Goal: Task Accomplishment & Management: Complete application form

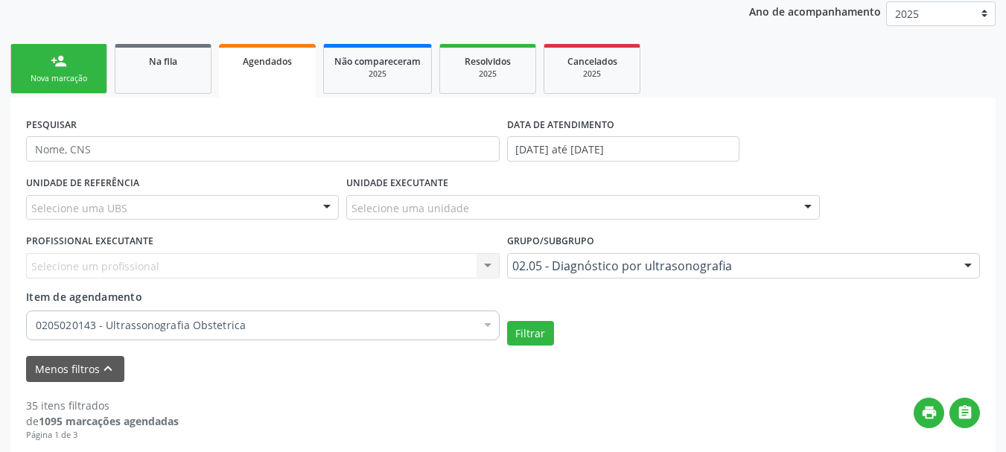
scroll to position [317, 0]
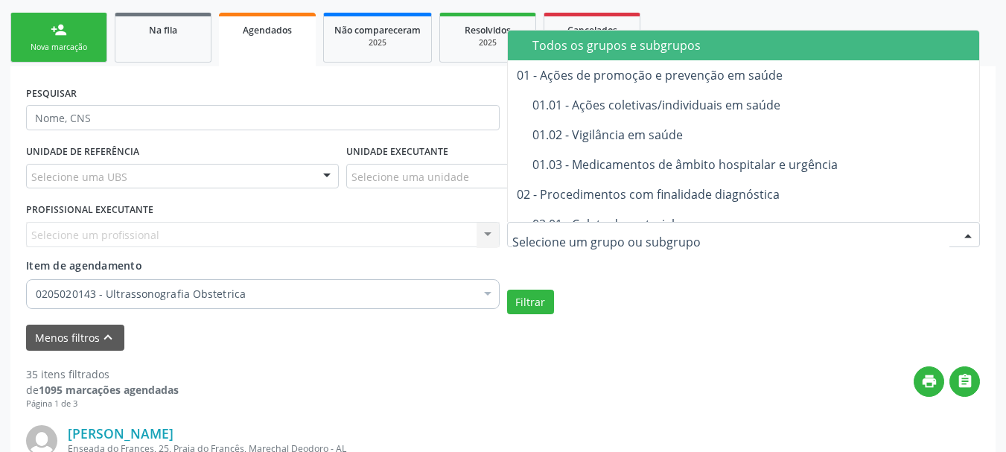
click at [665, 44] on div "Todos os grupos e subgrupos" at bounding box center [783, 45] width 503 height 12
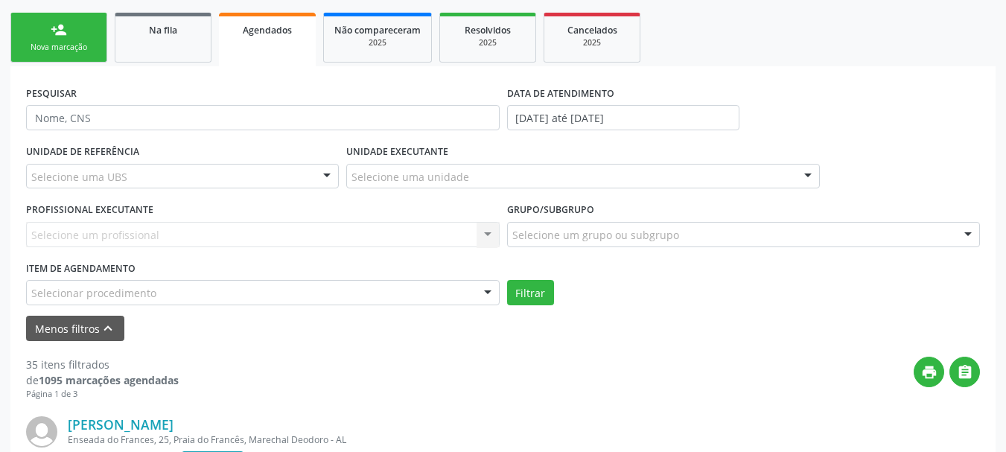
click at [385, 302] on div "Selecionar procedimento" at bounding box center [263, 292] width 474 height 25
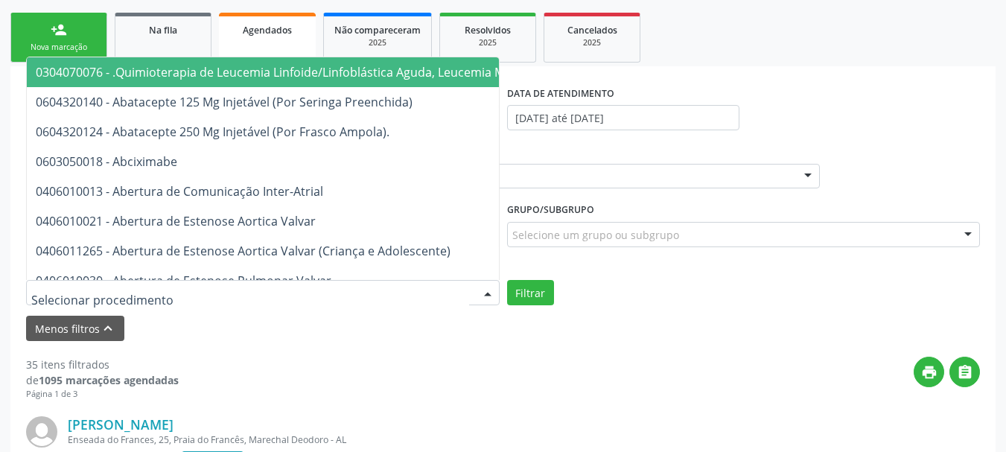
click at [385, 302] on input "text" at bounding box center [250, 300] width 438 height 30
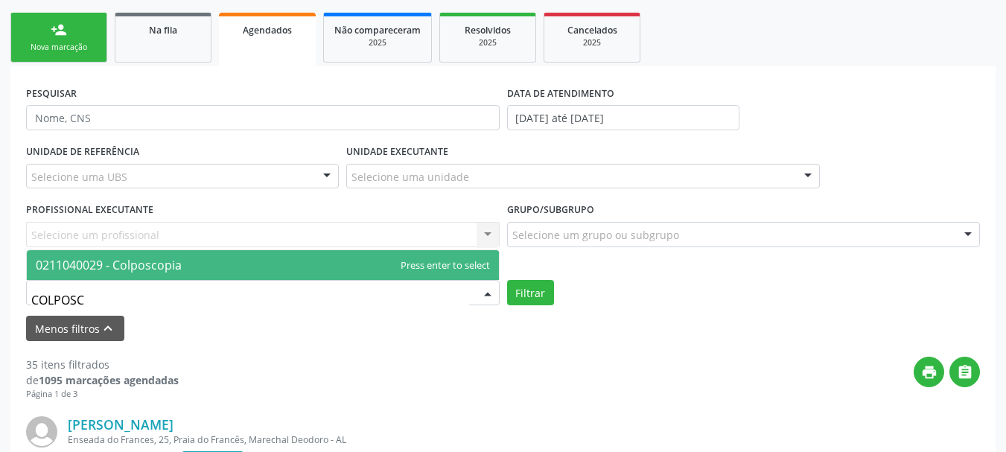
type input "COLPOSCO"
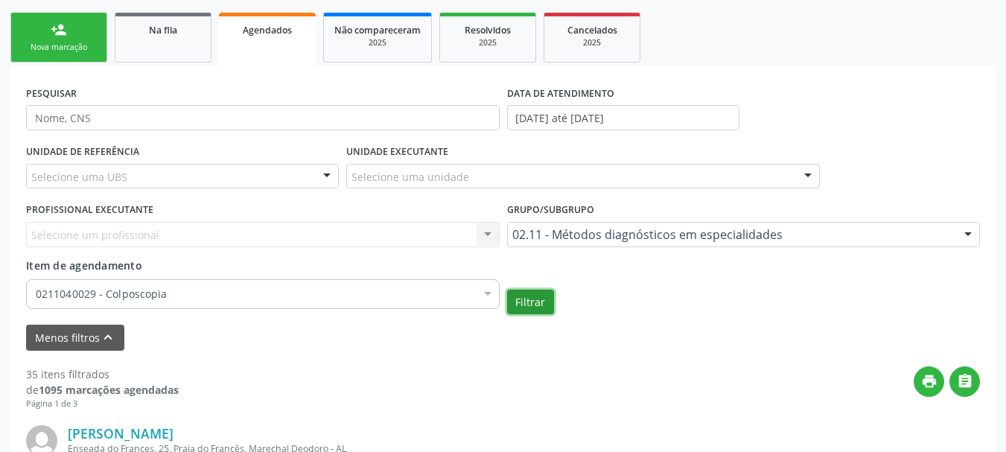
click at [525, 299] on button "Filtrar" at bounding box center [530, 302] width 47 height 25
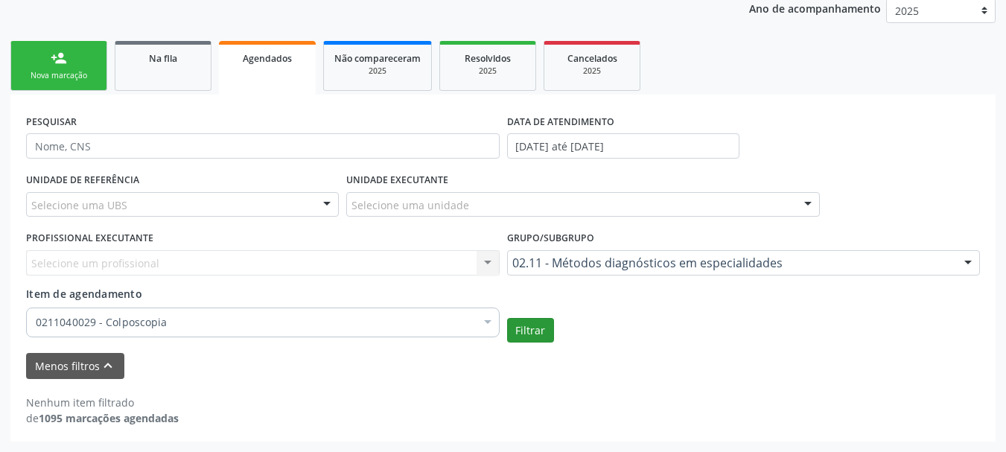
scroll to position [289, 0]
click at [565, 276] on div "Grupo/Subgrupo 02.11 - Métodos diagnósticos em especialidades Todos os grupos e…" at bounding box center [743, 256] width 481 height 58
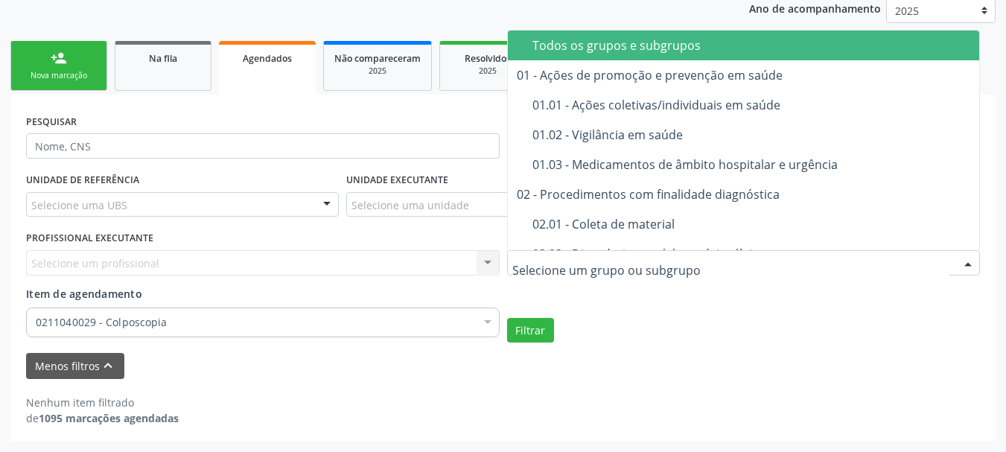
click at [608, 41] on div "Todos os grupos e subgrupos" at bounding box center [783, 45] width 503 height 12
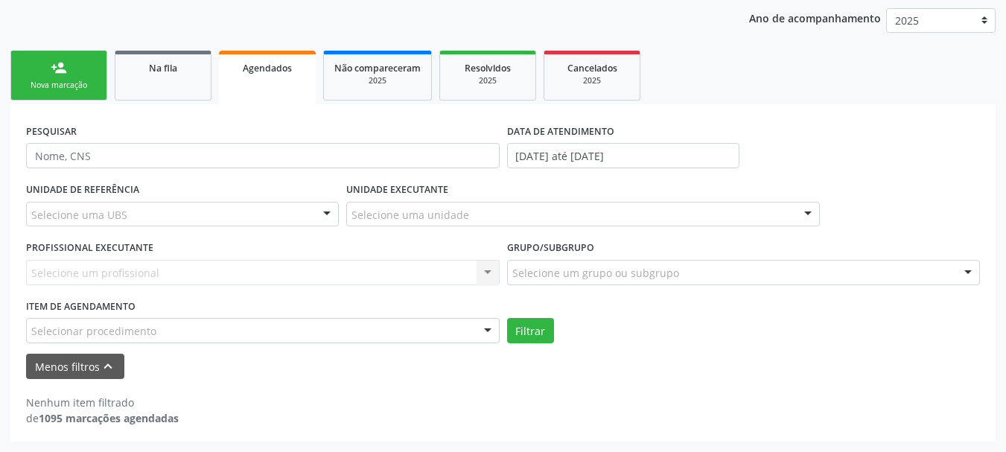
scroll to position [279, 0]
click at [532, 335] on button "Filtrar" at bounding box center [530, 330] width 47 height 25
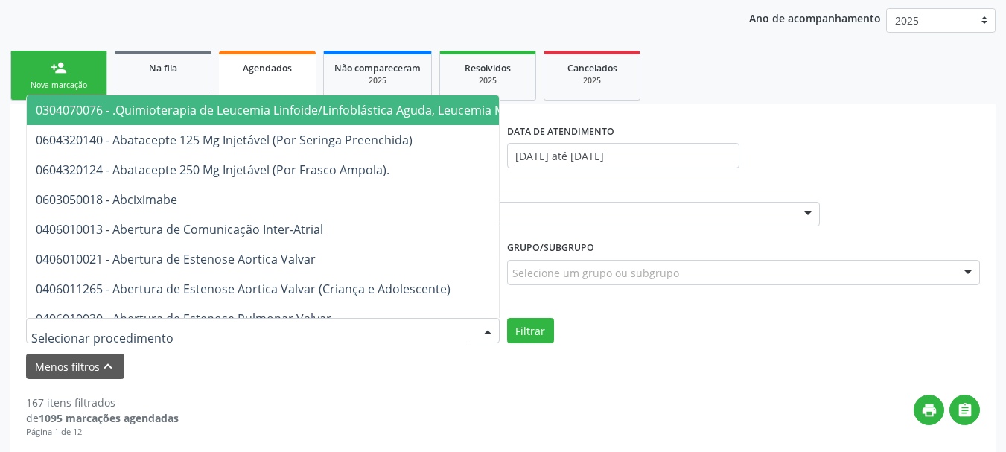
click at [442, 323] on div at bounding box center [263, 330] width 474 height 25
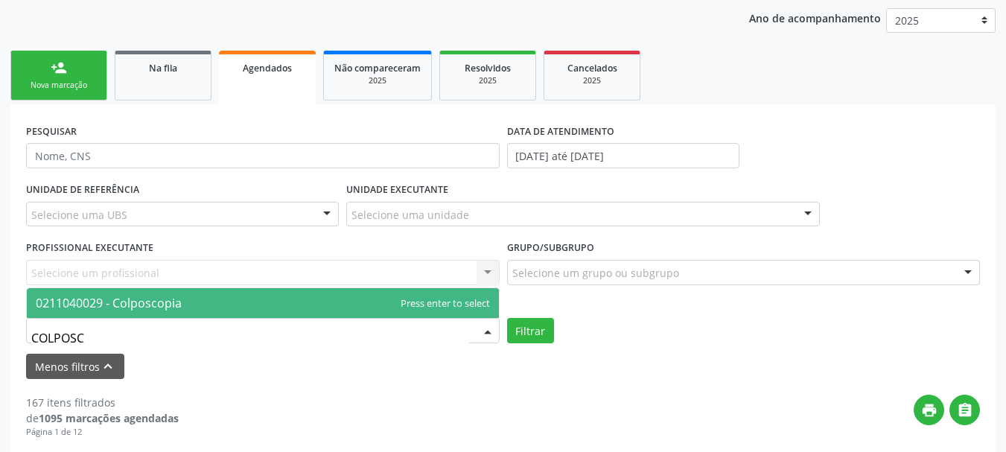
type input "COLPOSCO"
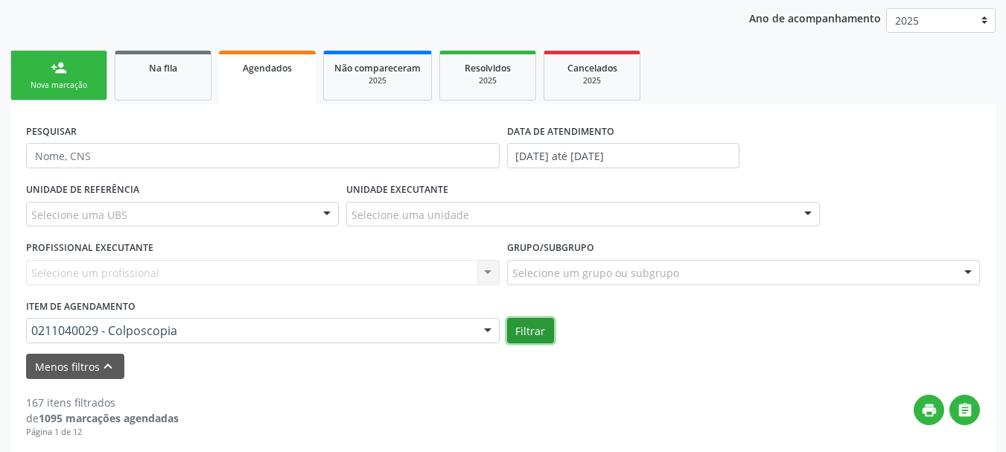
click at [532, 336] on button "Filtrar" at bounding box center [530, 330] width 47 height 25
click at [165, 80] on link "Na fila" at bounding box center [163, 76] width 97 height 50
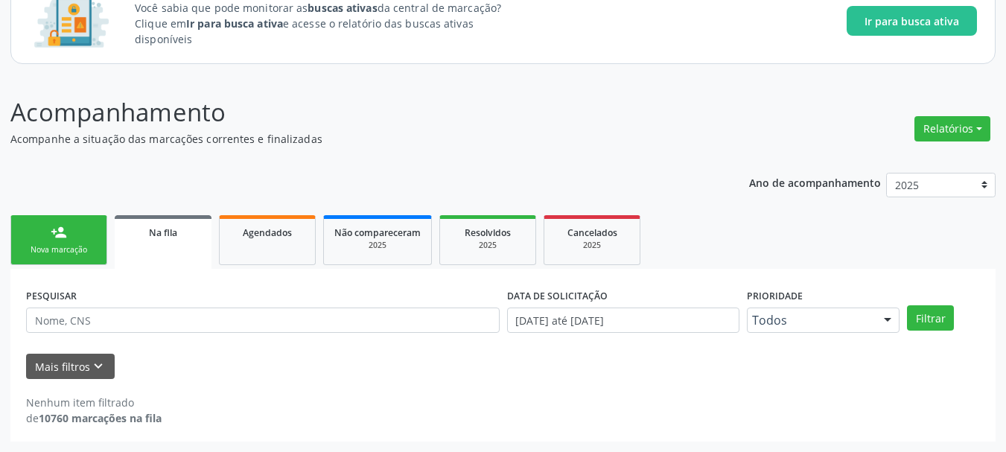
scroll to position [115, 0]
click at [74, 361] on button "Mais filtros keyboard_arrow_down" at bounding box center [70, 367] width 89 height 26
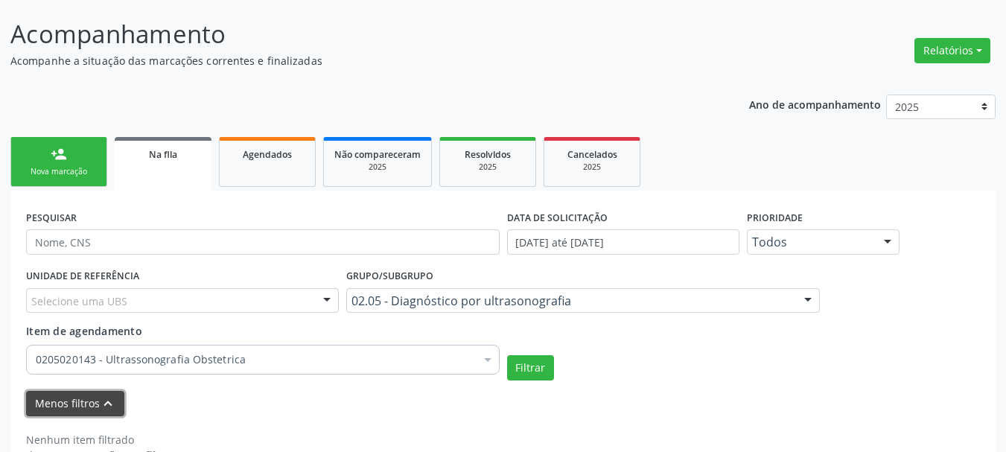
scroll to position [230, 0]
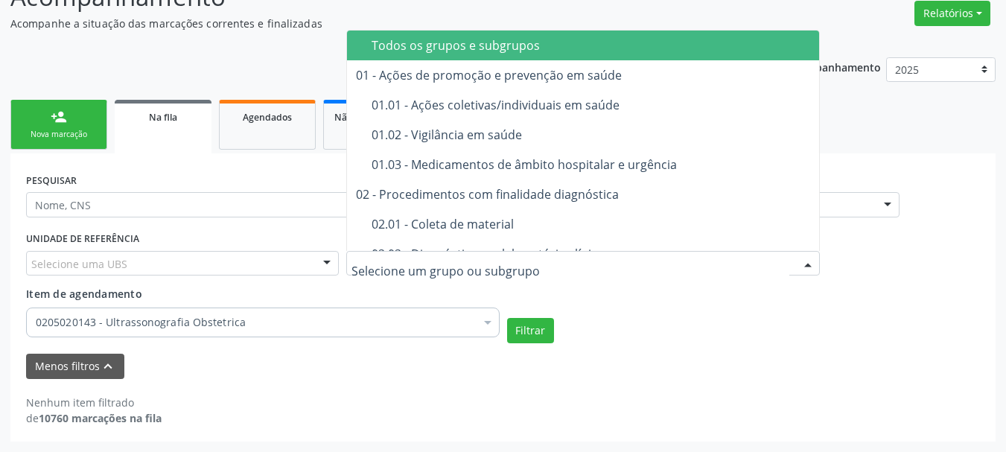
click at [503, 39] on div "Todos os grupos e subgrupos" at bounding box center [623, 45] width 503 height 12
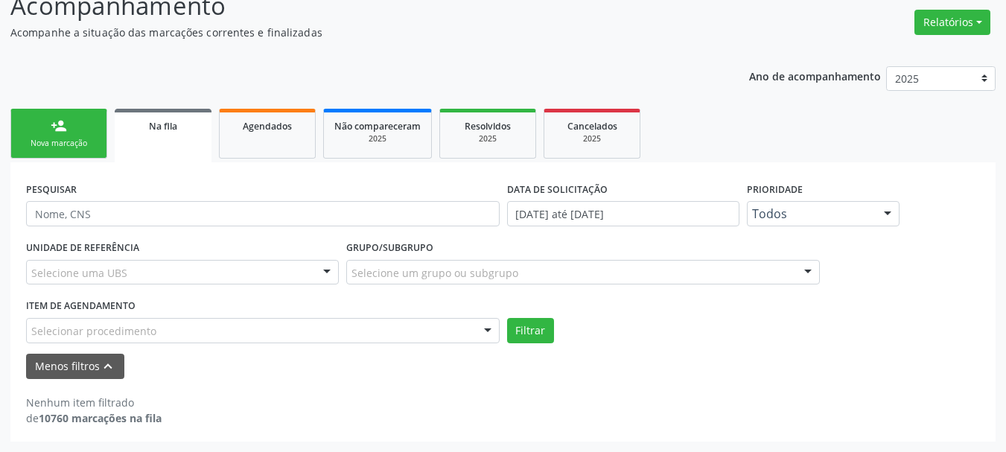
scroll to position [221, 0]
click at [503, 37] on p "Acompanhe a situação das marcações correntes e finalizadas" at bounding box center [355, 33] width 690 height 16
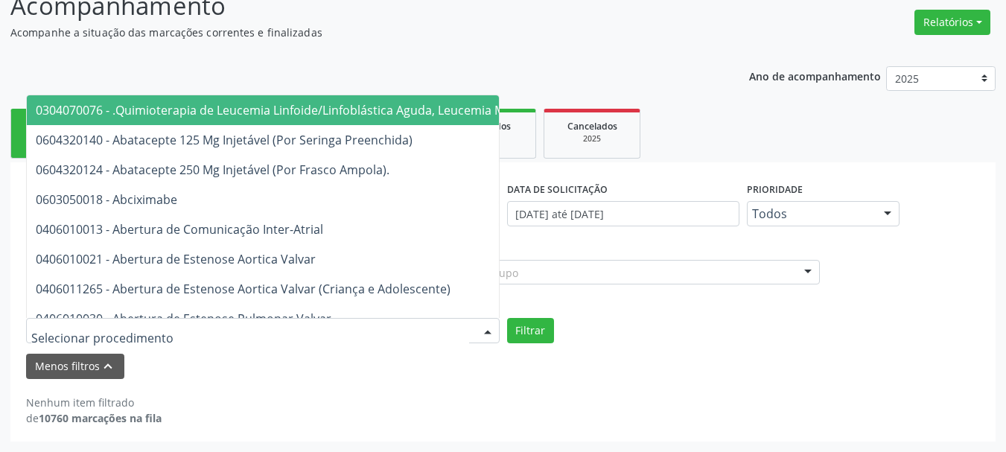
click at [302, 331] on div at bounding box center [263, 330] width 474 height 25
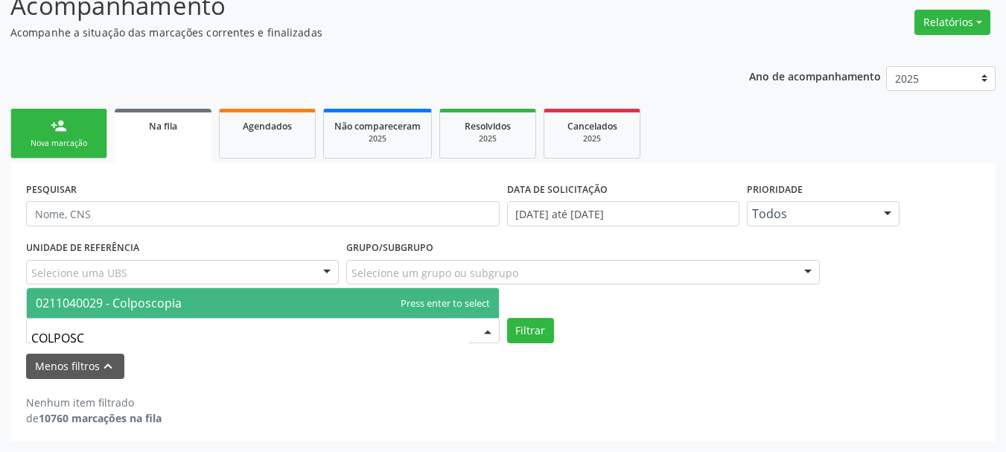
type input "COLPOSCO"
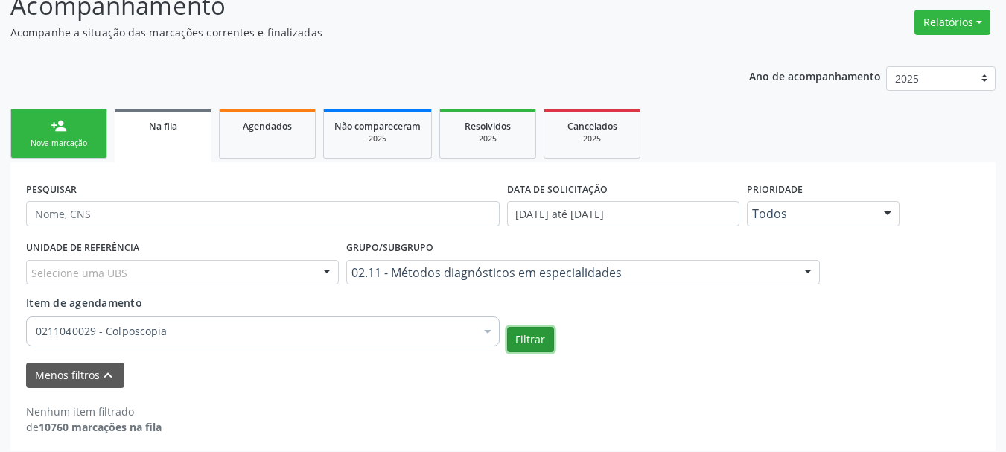
click at [545, 346] on button "Filtrar" at bounding box center [530, 339] width 47 height 25
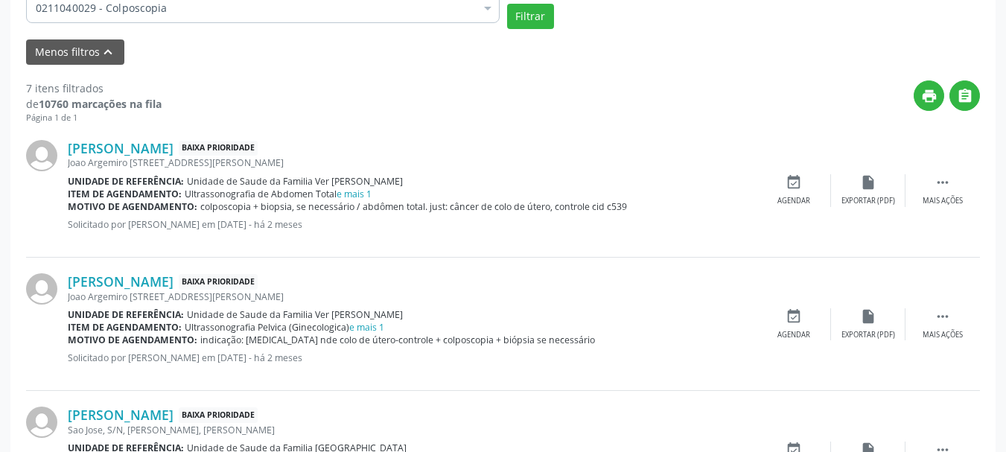
scroll to position [541, 0]
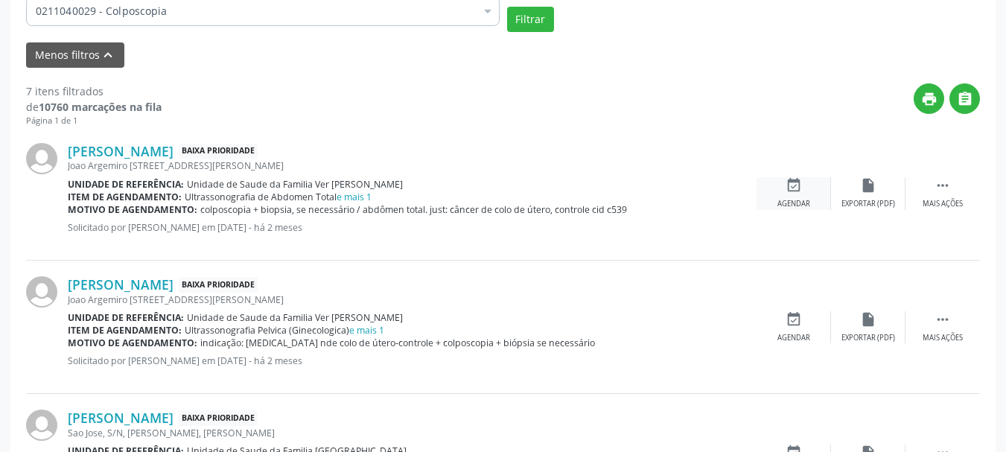
click at [764, 180] on div "event_available Agendar" at bounding box center [794, 193] width 74 height 32
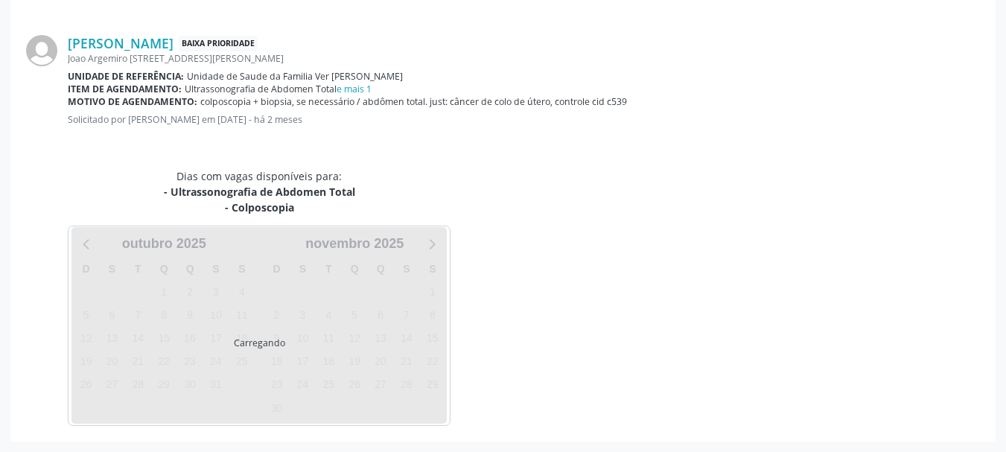
scroll to position [490, 0]
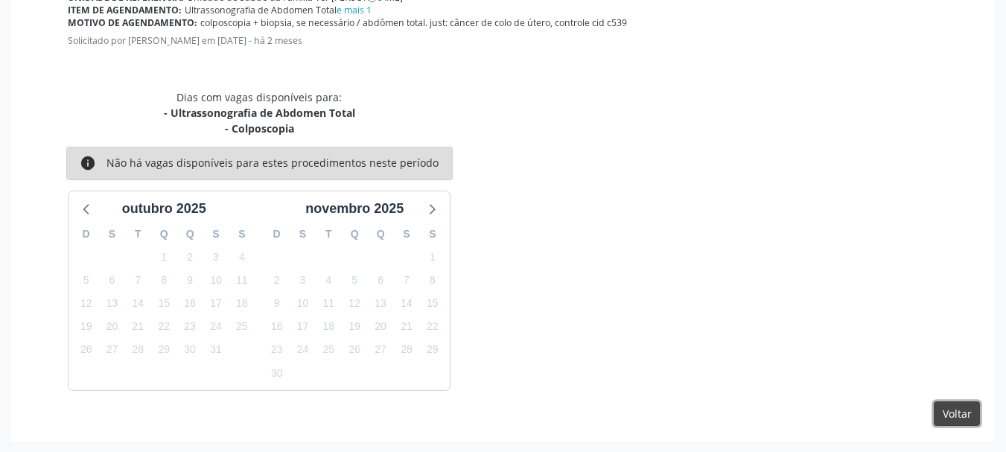
click at [955, 419] on button "Voltar" at bounding box center [957, 413] width 46 height 25
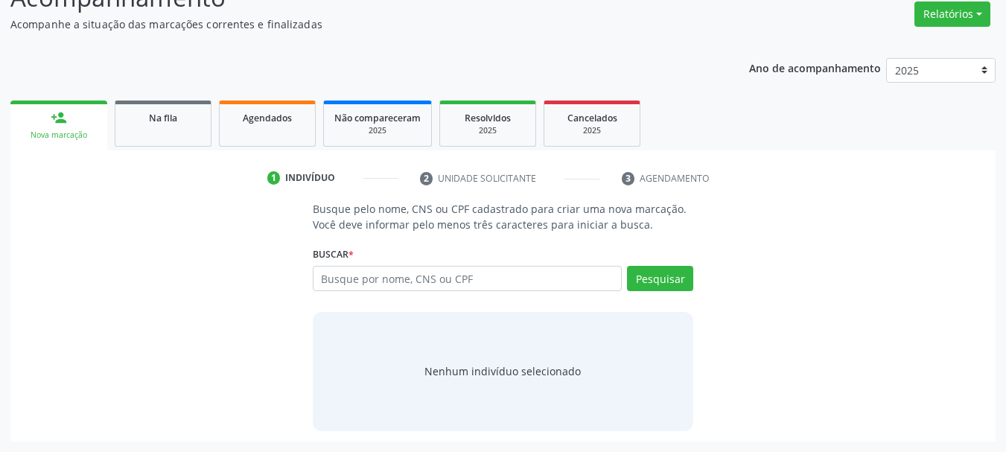
scroll to position [229, 0]
click at [191, 128] on link "Na fila" at bounding box center [163, 124] width 97 height 46
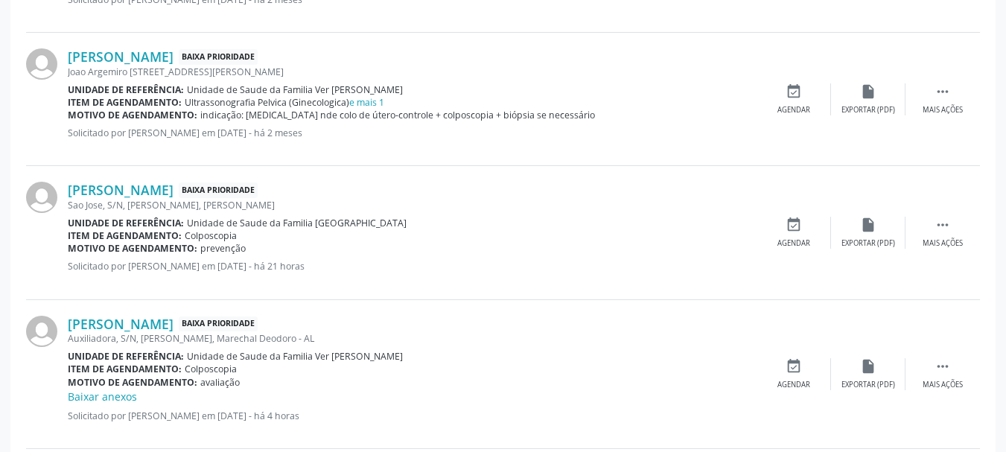
scroll to position [668, 0]
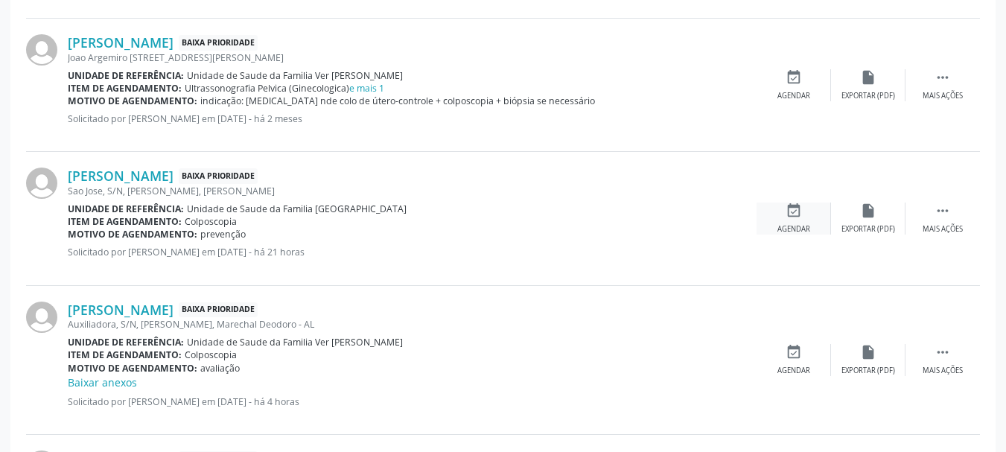
click at [790, 217] on icon "event_available" at bounding box center [794, 211] width 16 height 16
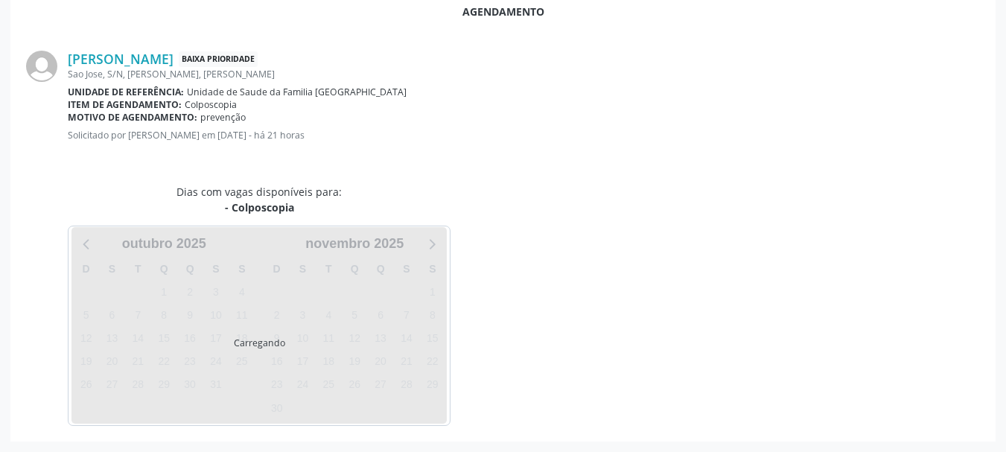
scroll to position [430, 0]
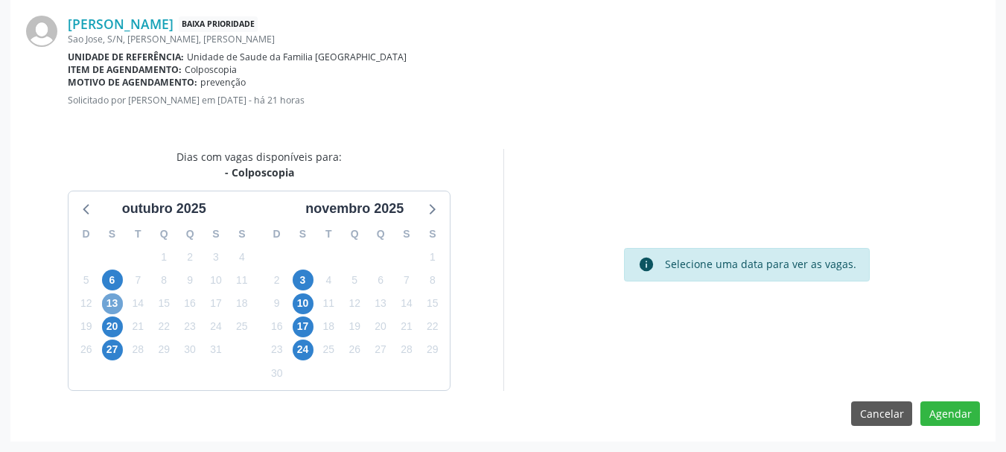
click at [109, 302] on span "13" at bounding box center [112, 303] width 21 height 21
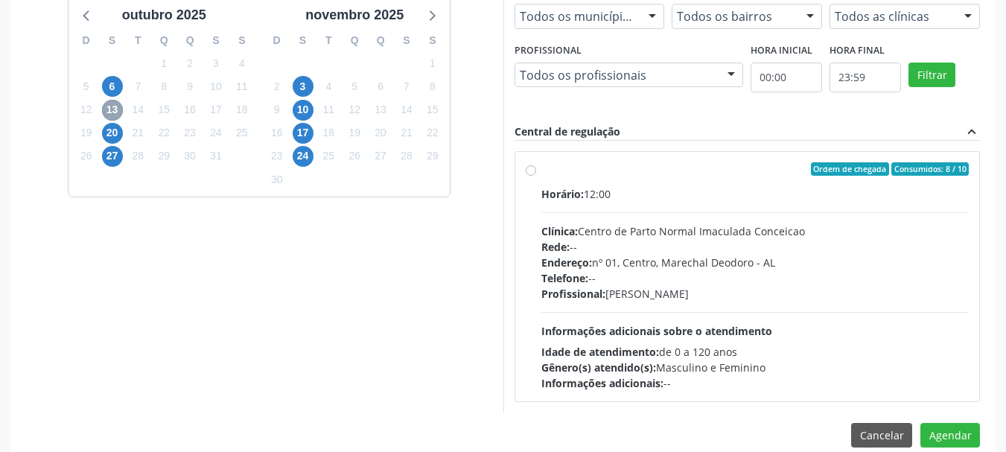
scroll to position [646, 0]
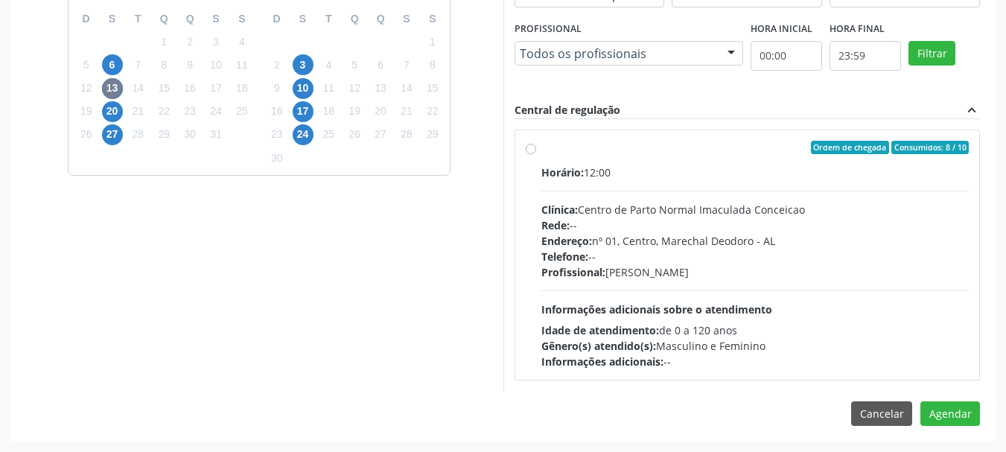
click at [699, 402] on div "Cancelar Agendar" at bounding box center [503, 413] width 954 height 25
click at [697, 325] on div "Idade de atendimento: de 0 a 120 anos" at bounding box center [755, 330] width 428 height 16
click at [536, 154] on input "Ordem de chegada Consumidos: 8 / 10 Horário: 12:00 Clínica: Centro de Parto Nor…" at bounding box center [531, 147] width 10 height 13
radio input "true"
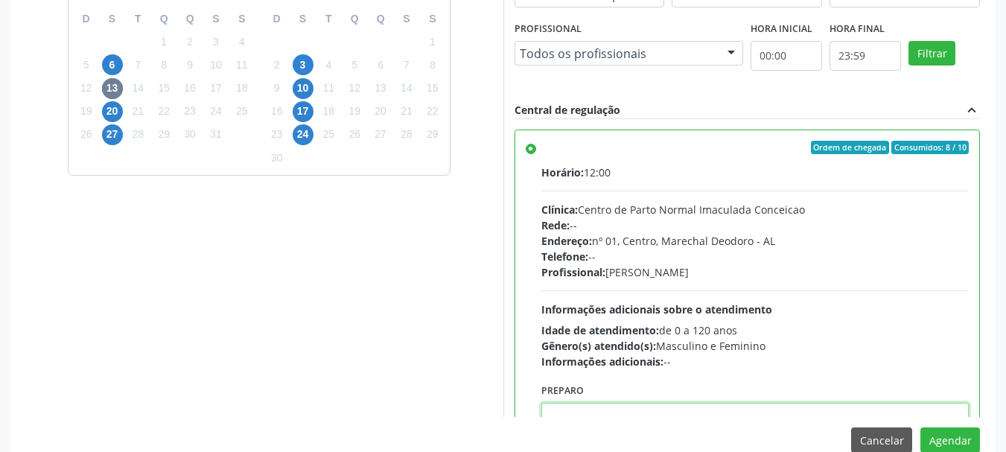
click at [700, 416] on textarea at bounding box center [755, 431] width 428 height 57
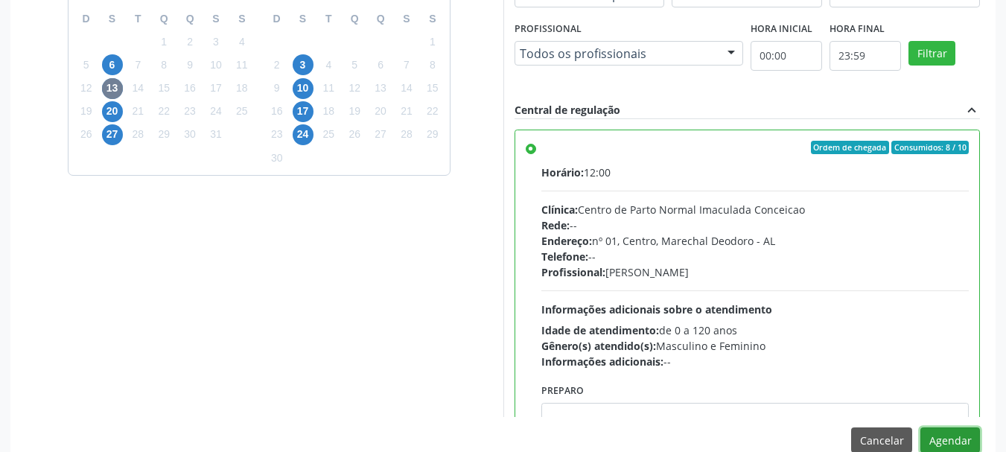
click at [947, 436] on button "Agendar" at bounding box center [950, 439] width 60 height 25
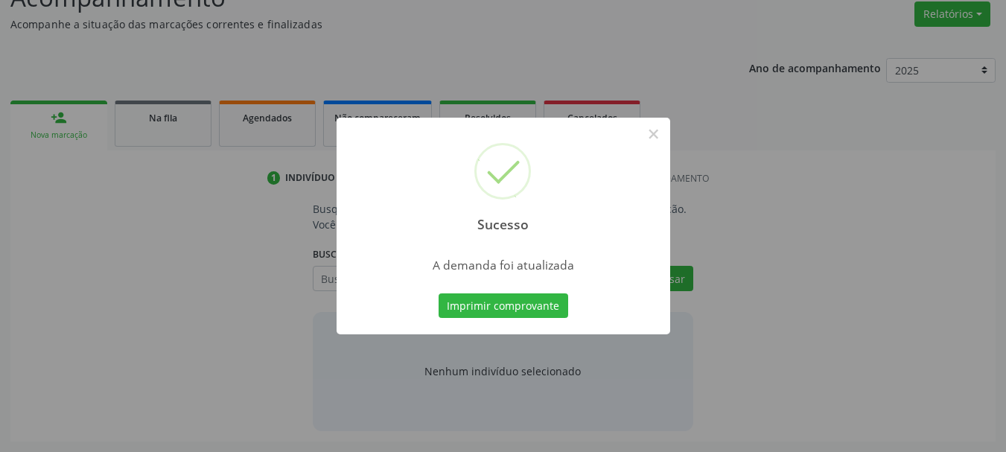
scroll to position [229, 0]
click at [653, 139] on button "×" at bounding box center [653, 133] width 25 height 25
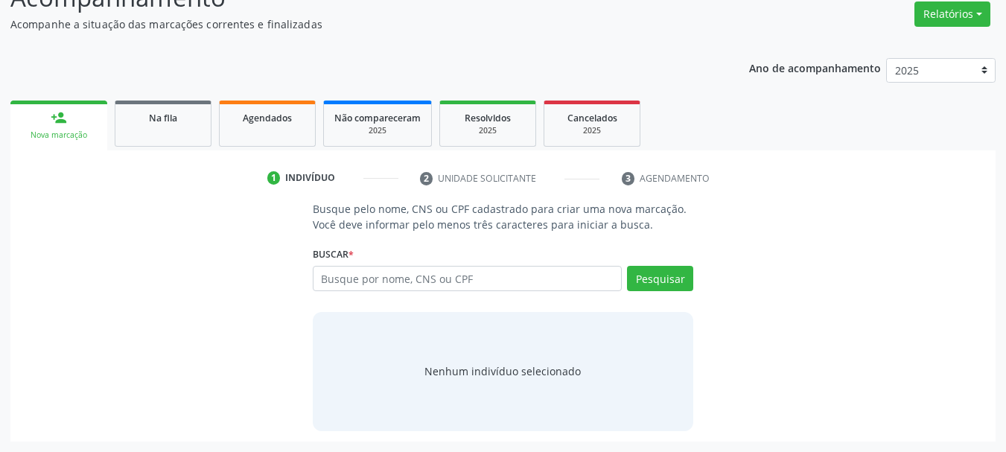
click at [164, 136] on link "Na fila" at bounding box center [163, 124] width 97 height 46
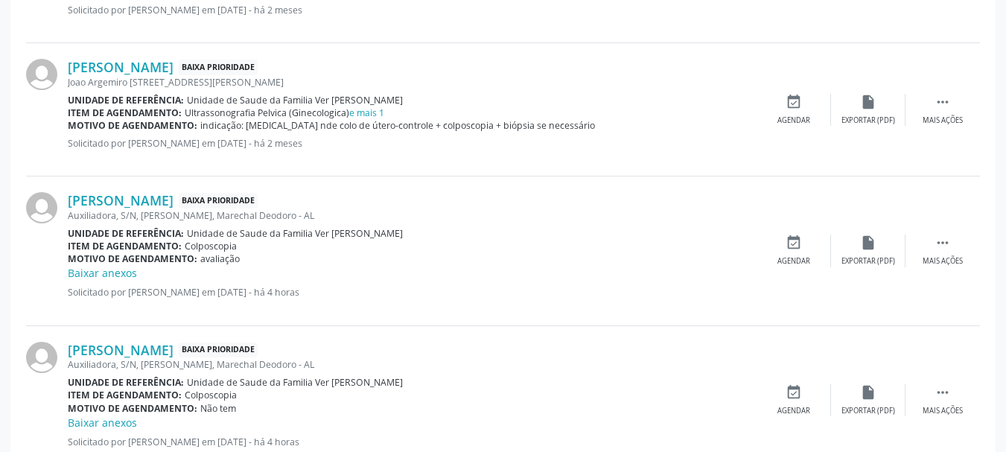
scroll to position [666, 0]
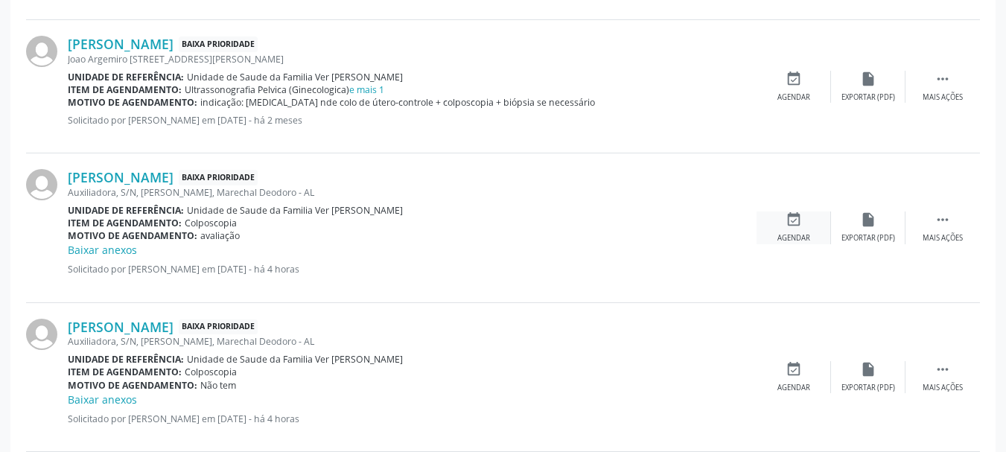
click at [779, 226] on div "event_available Agendar" at bounding box center [794, 227] width 74 height 32
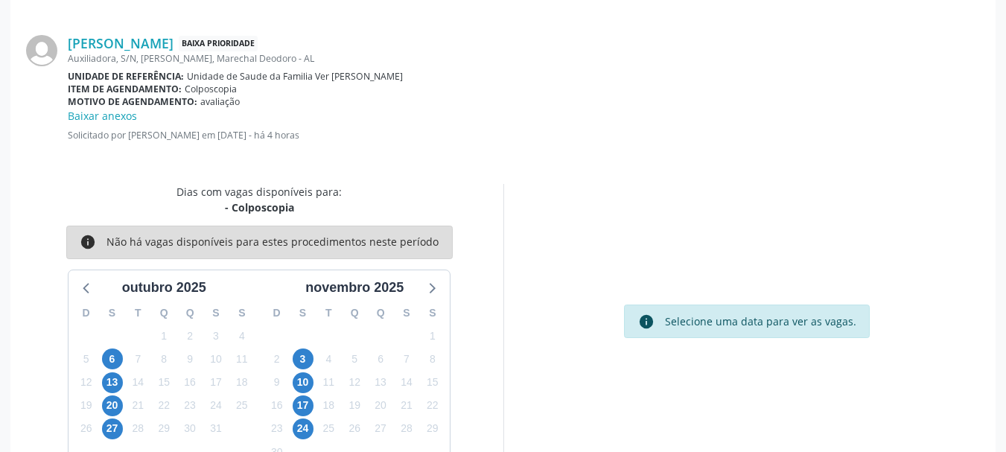
scroll to position [446, 0]
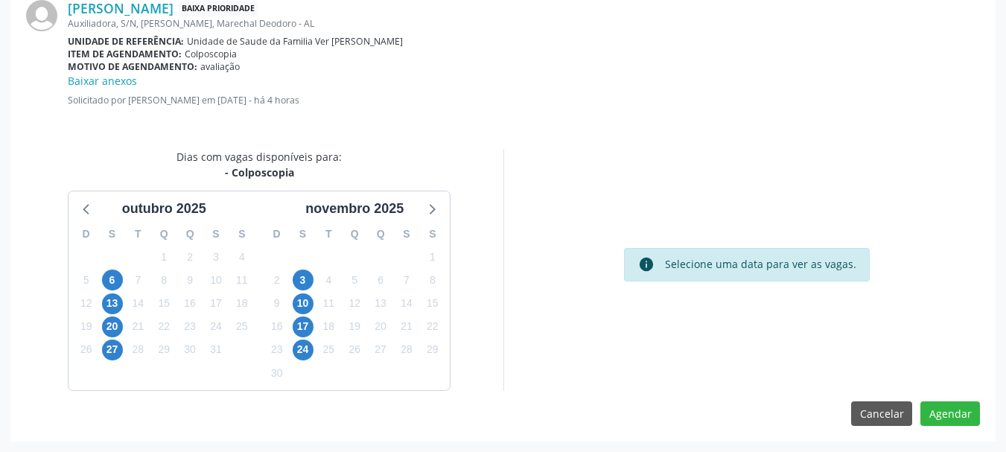
click at [123, 325] on div "20" at bounding box center [112, 326] width 26 height 23
click at [118, 326] on span "20" at bounding box center [112, 326] width 21 height 21
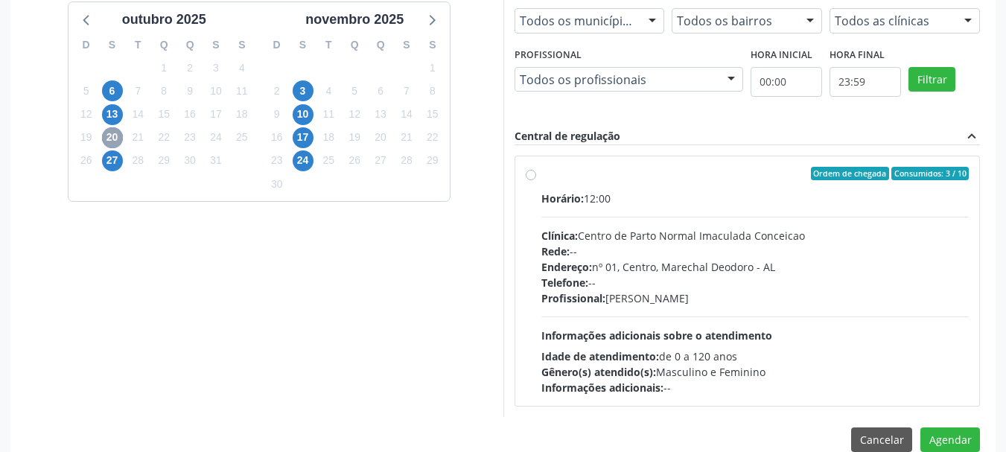
scroll to position [661, 0]
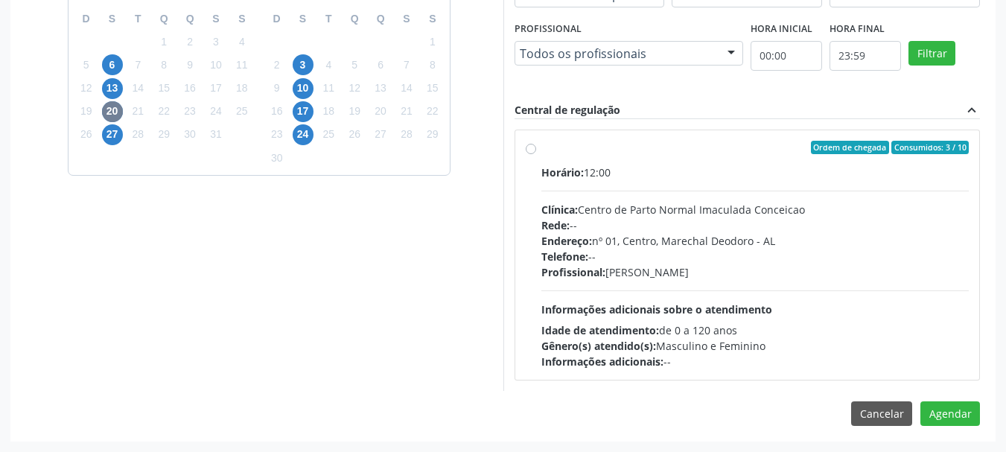
click at [811, 296] on div "Horário: 12:00 Clínica: Centro de Parto Normal Imaculada Conceicao Rede: -- End…" at bounding box center [755, 267] width 428 height 205
click at [536, 154] on input "Ordem de chegada Consumidos: 3 / 10 Horário: 12:00 Clínica: Centro de Parto Nor…" at bounding box center [531, 147] width 10 height 13
radio input "true"
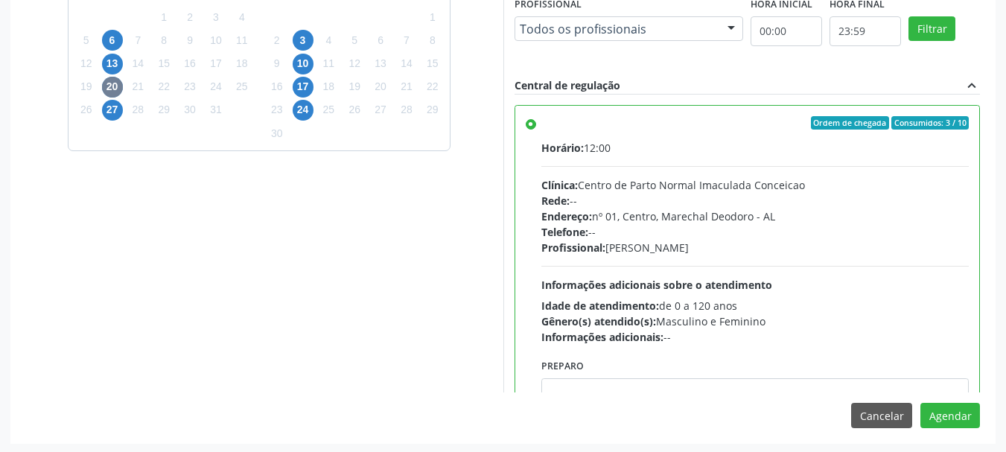
scroll to position [688, 0]
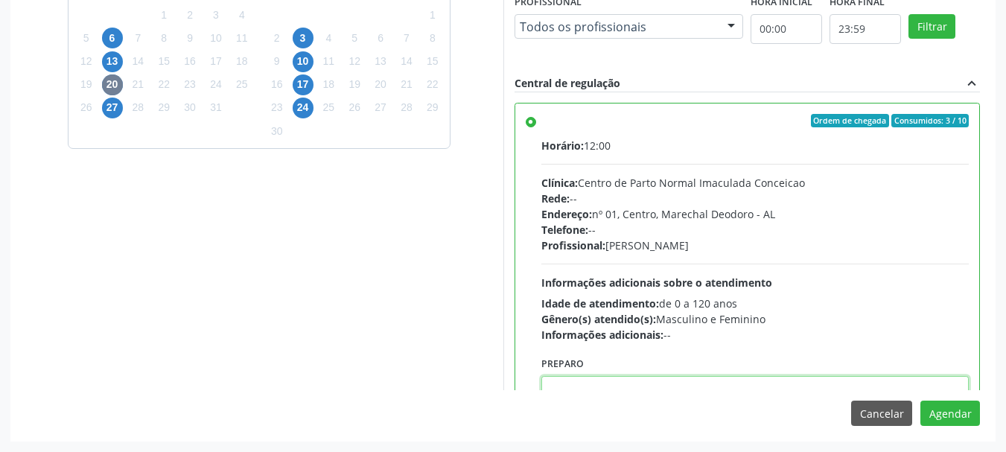
click at [804, 381] on textarea at bounding box center [755, 404] width 428 height 57
paste textarea "LAUDO DE CITOLOGIA DE ATÉ 6 MESES; TRATAMENTO DE 7 A 10 DIAS COM POMADA OU HORM…"
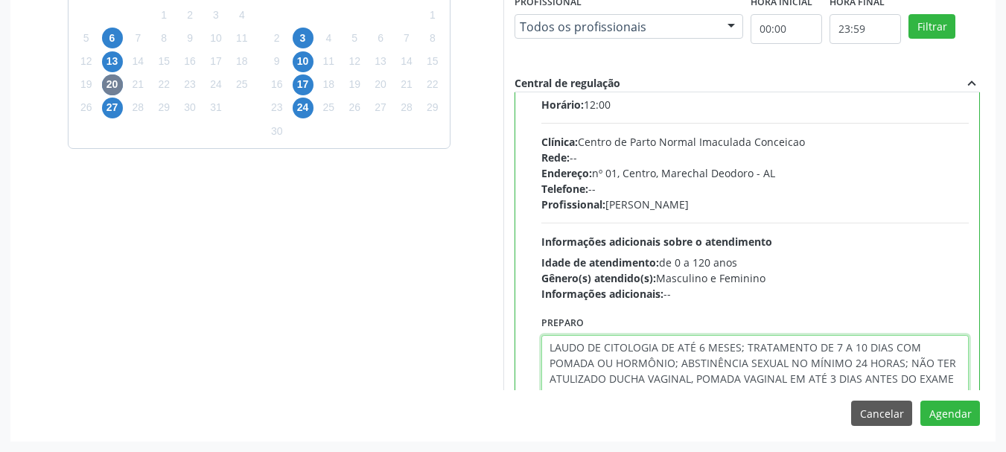
click at [547, 383] on textarea "LAUDO DE CITOLOGIA DE ATÉ 6 MESES; TRATAMENTO DE 7 A 10 DIAS COM POMADA OU HORM…" at bounding box center [755, 379] width 428 height 88
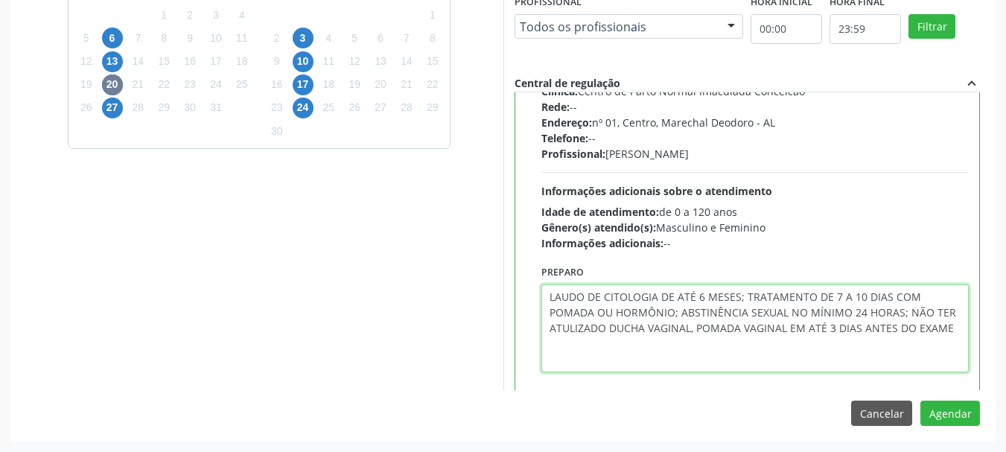
scroll to position [105, 0]
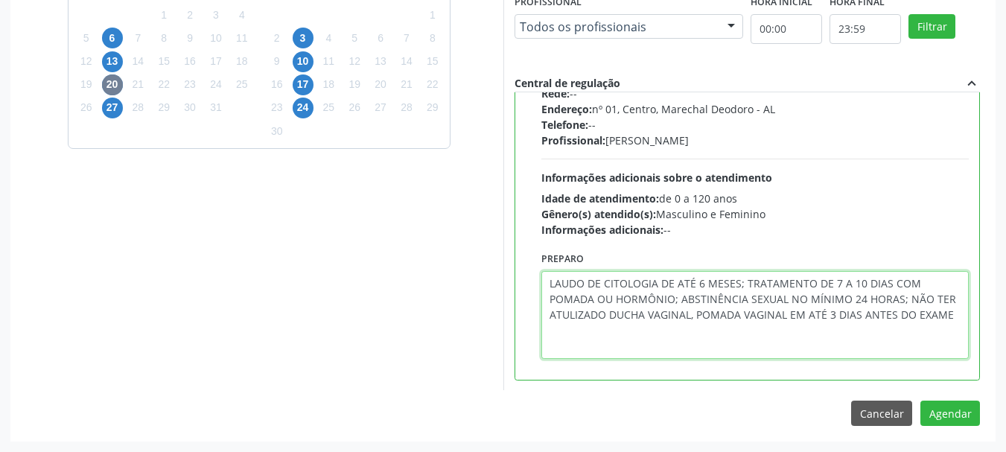
drag, startPoint x: 546, startPoint y: 347, endPoint x: 634, endPoint y: 411, distance: 108.7
click at [634, 411] on div "Agendamento [PERSON_NAME] Baixa Prioridade Auxiliadora, S/N, [PERSON_NAME], Mar…" at bounding box center [502, 67] width 985 height 745
click at [544, 325] on textarea "LAUDO DE CITOLOGIA DE ATÉ 6 MESES; TRATAMENTO DE 7 A 10 DIAS COM POMADA OU HORM…" at bounding box center [755, 315] width 428 height 88
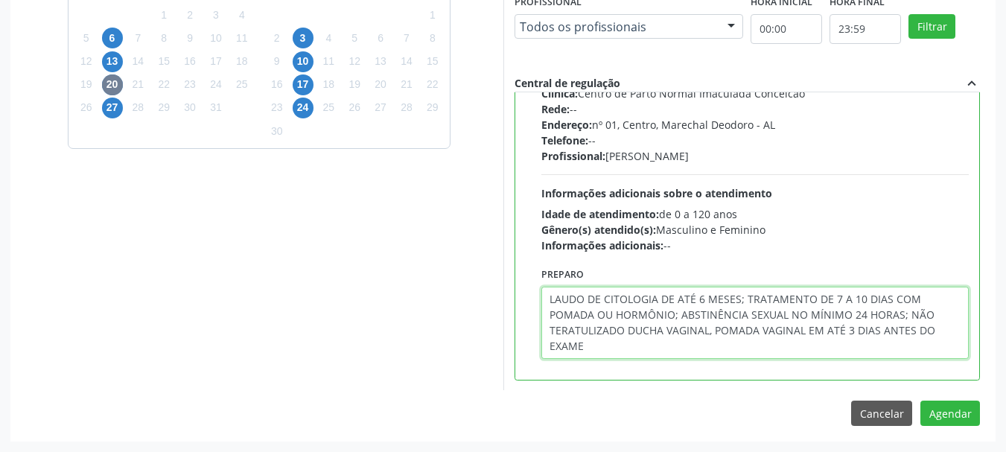
scroll to position [89, 0]
click at [577, 330] on textarea "LAUDO DE CITOLOGIA DE ATÉ 6 MESES; TRATAMENTO DE 7 A 10 DIAS COM POMADA OU HORM…" at bounding box center [755, 323] width 428 height 72
type textarea "LAUDO DE CITOLOGIA DE ATÉ 6 MESES; TRATAMENTO DE 7 A 10 DIAS COM POMADA OU HORM…"
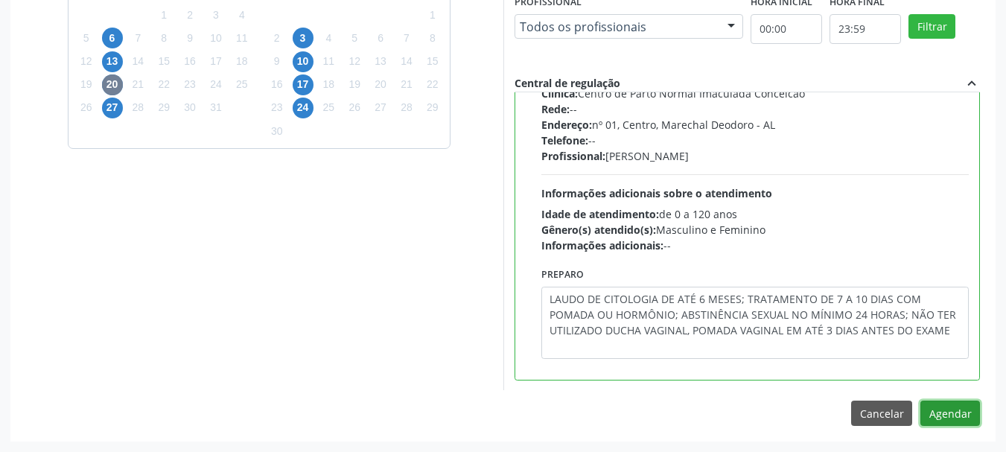
click at [932, 411] on button "Agendar" at bounding box center [950, 413] width 60 height 25
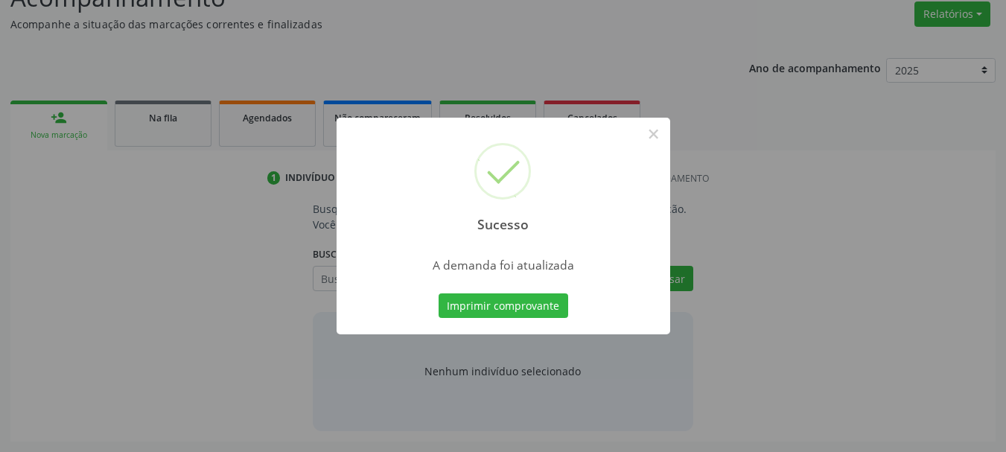
scroll to position [229, 0]
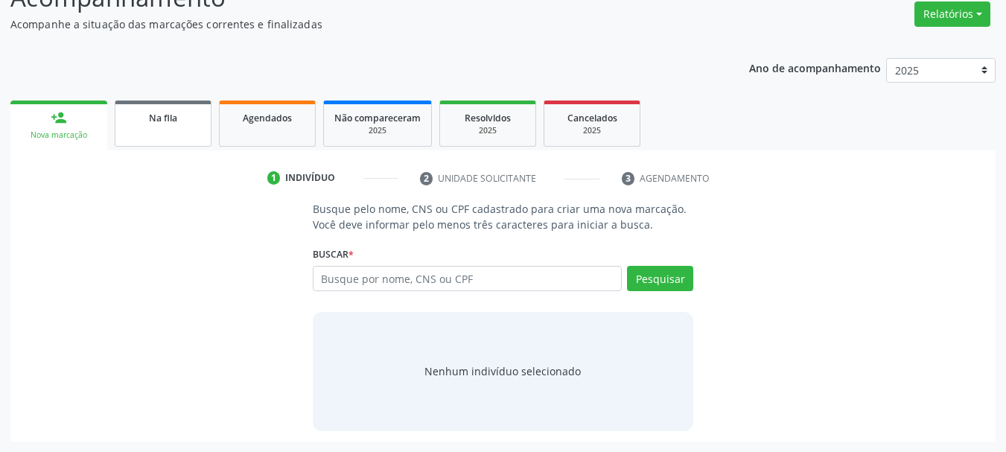
click at [118, 136] on link "Na fila" at bounding box center [163, 124] width 97 height 46
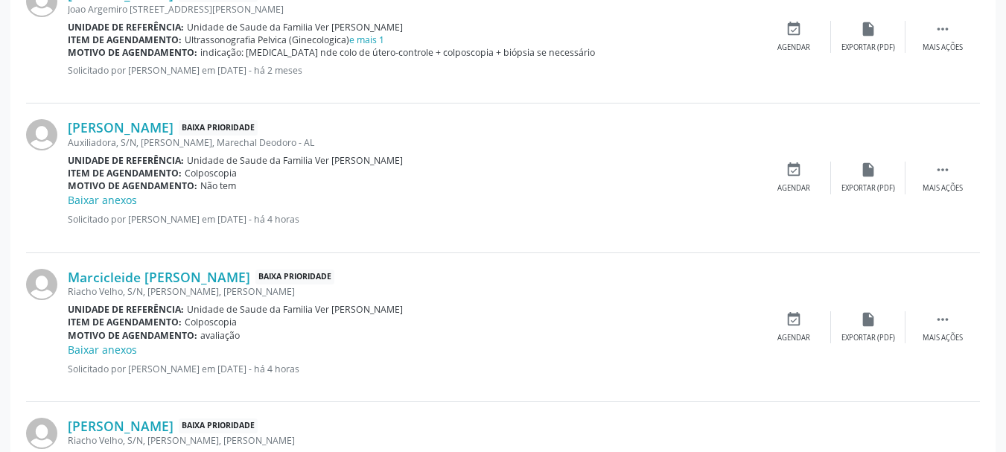
scroll to position [719, 0]
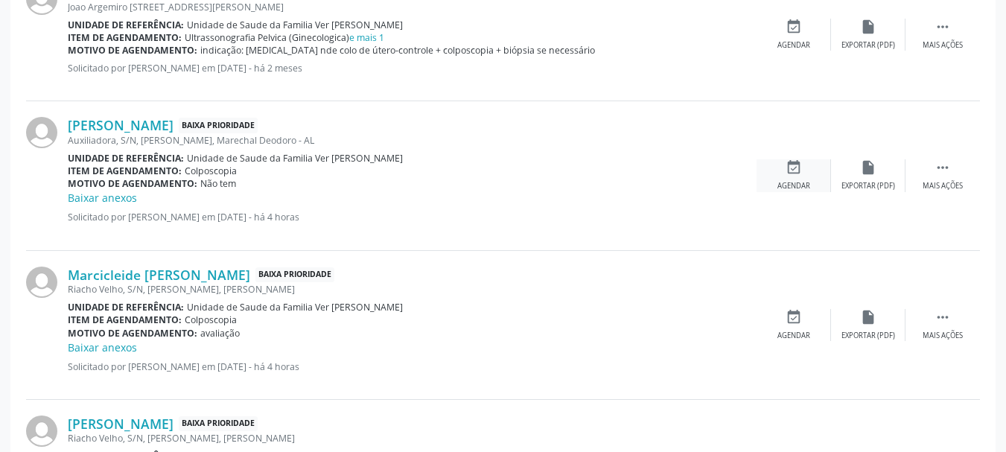
click at [785, 182] on div "Agendar" at bounding box center [793, 186] width 33 height 10
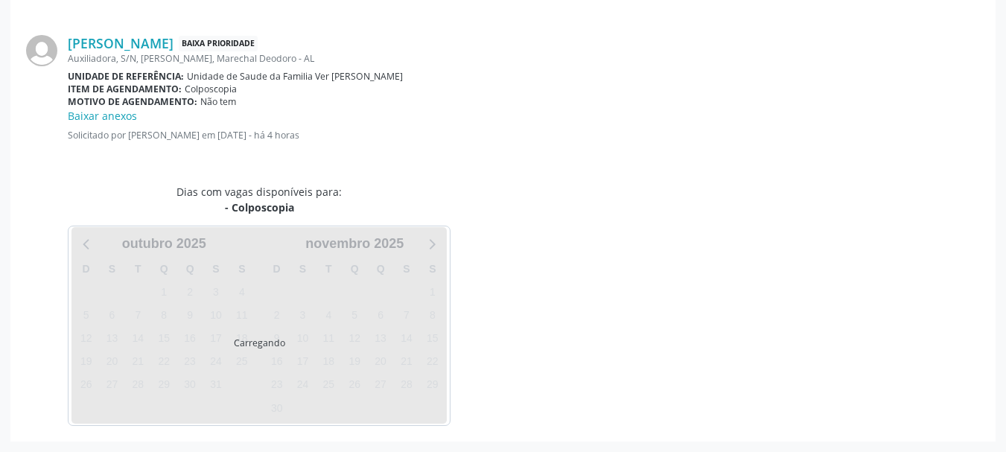
scroll to position [446, 0]
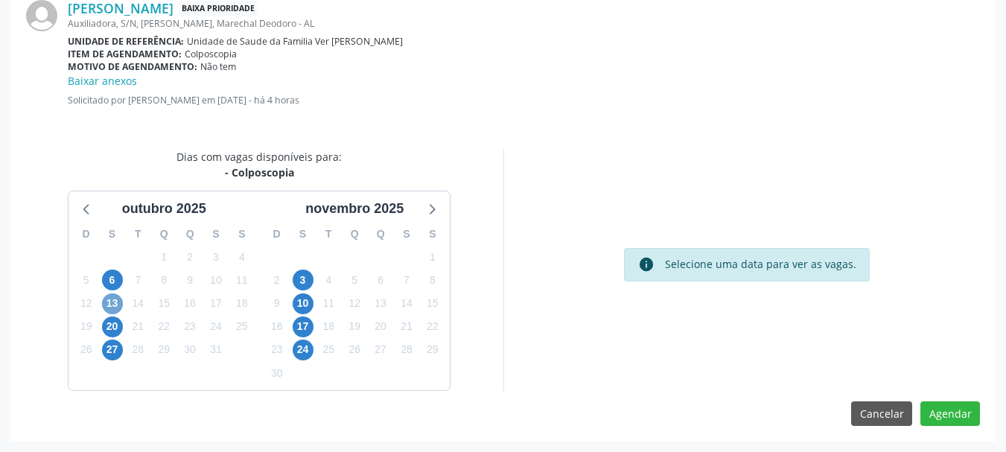
click at [109, 309] on span "13" at bounding box center [112, 303] width 21 height 21
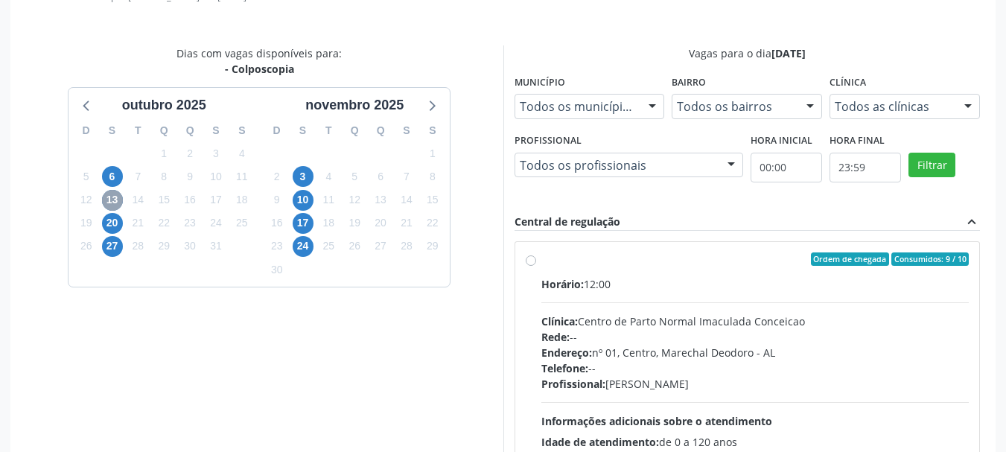
scroll to position [661, 0]
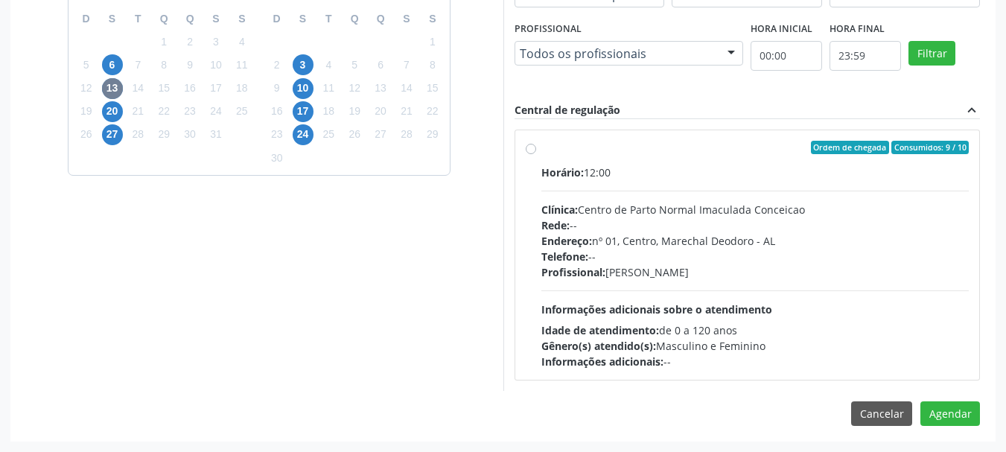
click at [777, 199] on div "Horário: 12:00 Clínica: Centro de Parto Normal Imaculada Conceicao Rede: -- End…" at bounding box center [755, 267] width 428 height 205
click at [536, 154] on input "Ordem de chegada Consumidos: 9 / 10 Horário: 12:00 Clínica: Centro de Parto Nor…" at bounding box center [531, 147] width 10 height 13
radio input "true"
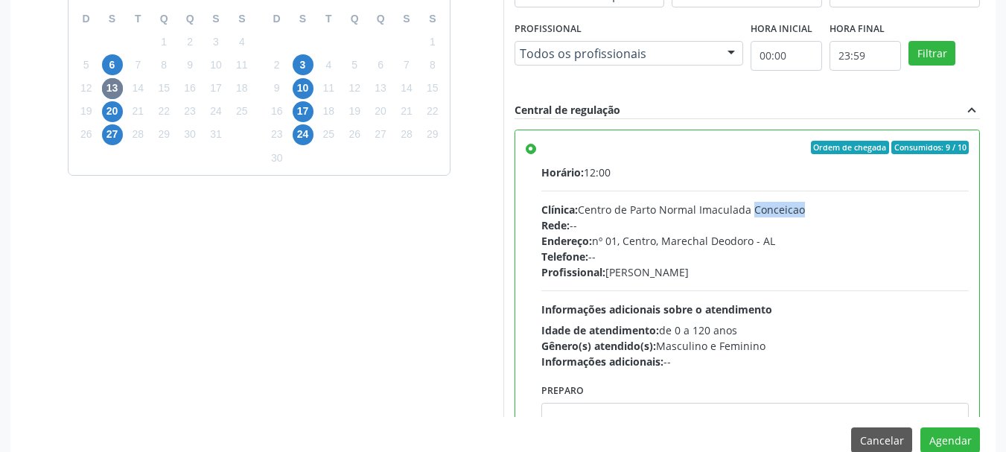
click at [777, 199] on div "Horário: 12:00 Clínica: Centro de Parto Normal Imaculada Conceicao Rede: -- End…" at bounding box center [755, 267] width 428 height 205
click at [536, 154] on input "Ordem de chegada Consumidos: 9 / 10 Horário: 12:00 Clínica: Centro de Parto Nor…" at bounding box center [531, 147] width 10 height 13
click at [107, 111] on span "20" at bounding box center [112, 111] width 21 height 21
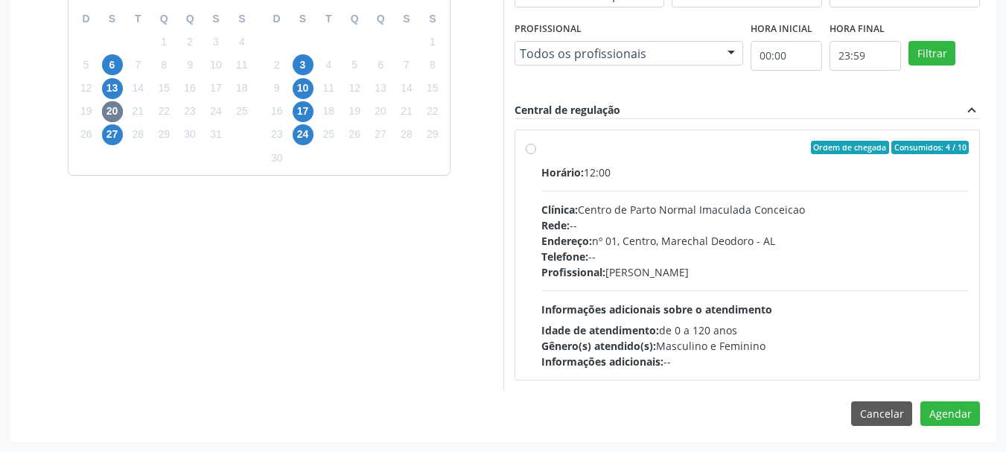
click at [965, 349] on div "Gênero(s) atendido(s): Masculino e Feminino" at bounding box center [755, 346] width 428 height 16
click at [536, 154] on input "Ordem de chegada Consumidos: 4 / 10 Horário: 12:00 Clínica: Centro de Parto Nor…" at bounding box center [531, 147] width 10 height 13
radio input "true"
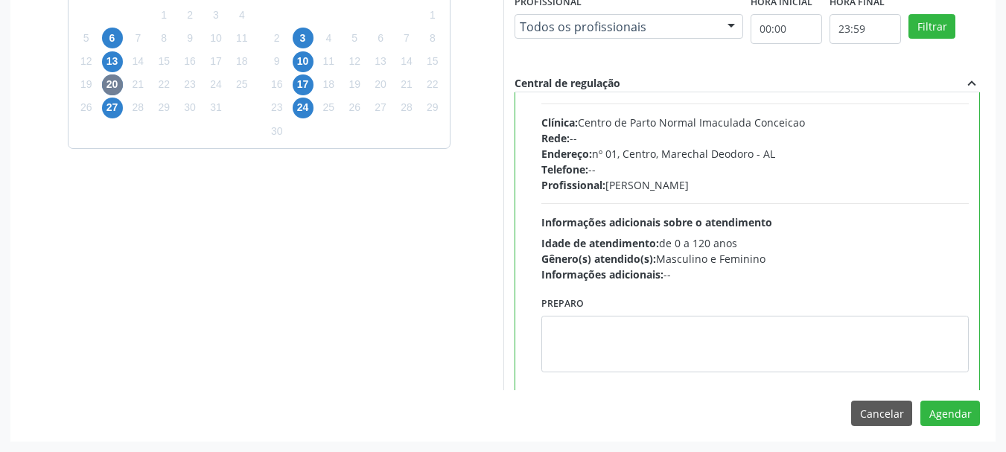
scroll to position [62, 0]
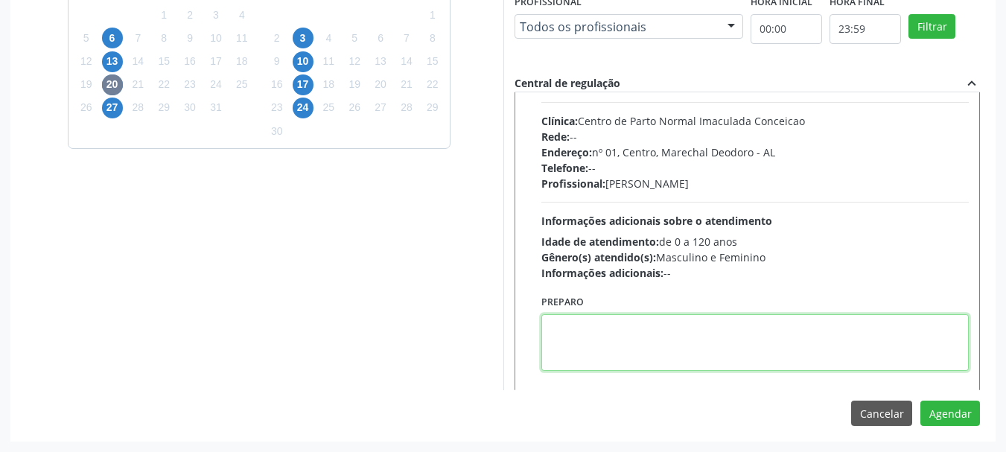
click at [855, 354] on textarea at bounding box center [755, 342] width 428 height 57
paste textarea "LAUDO DE CITOLOGIA DE ATÉ 6 MESES; TRATAMENTO DE 7 A 10 DIAS COM POMADA OU HORM…"
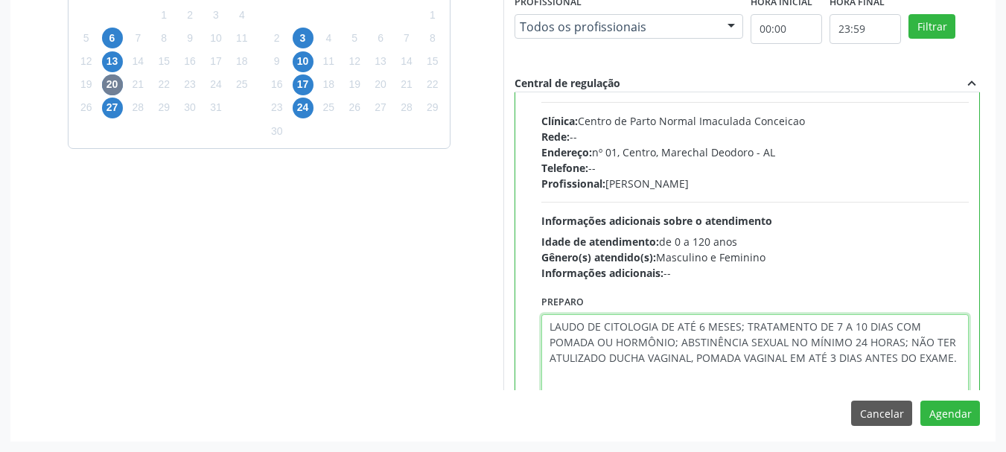
scroll to position [0, 0]
click at [550, 372] on textarea "LAUDO DE CITOLOGIA DE ATÉ 6 MESES; TRATAMENTO DE 7 A 10 DIAS COM POMADA OU HORM…" at bounding box center [755, 358] width 428 height 88
click at [586, 360] on textarea "LAUDO DE CITOLOGIA DE ATÉ 6 MESES; TRATAMENTO DE 7 A 10 DIAS COM POMADA OU HORM…" at bounding box center [755, 350] width 428 height 72
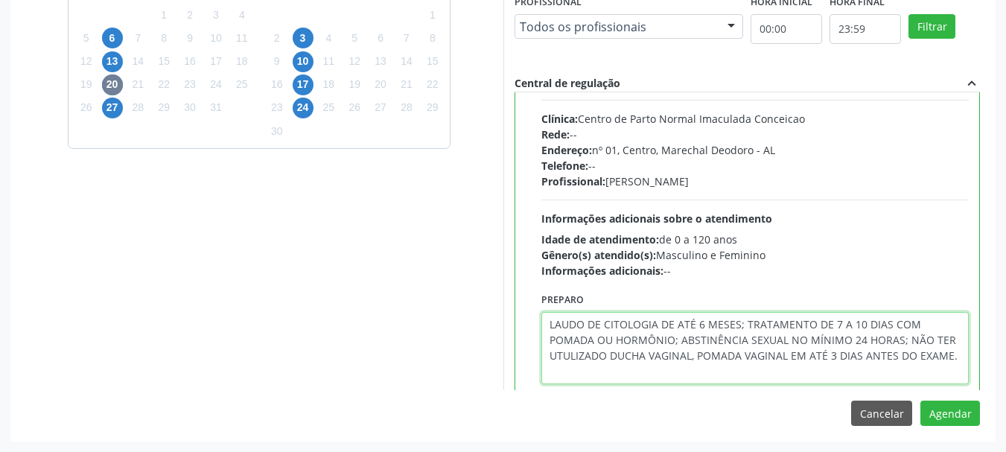
drag, startPoint x: 589, startPoint y: 380, endPoint x: 547, endPoint y: 320, distance: 72.7
click at [547, 320] on textarea "LAUDO DE CITOLOGIA DE ATÉ 6 MESES; TRATAMENTO DE 7 A 10 DIAS COM POMADA OU HORM…" at bounding box center [755, 348] width 428 height 72
type textarea "LAUDO DE CITOLOGIA DE ATÉ 6 MESES; TRATAMENTO DE 7 A 10 DIAS COM POMADA OU HORM…"
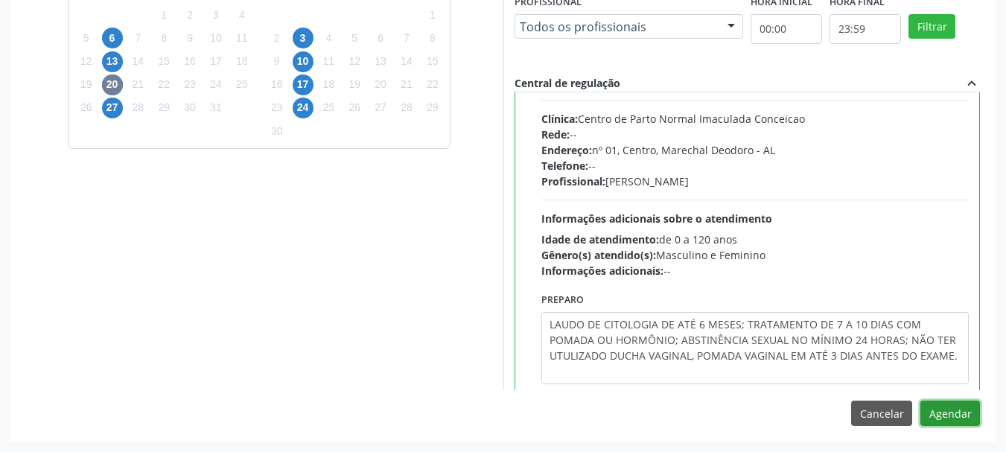
click at [949, 413] on button "Agendar" at bounding box center [950, 413] width 60 height 25
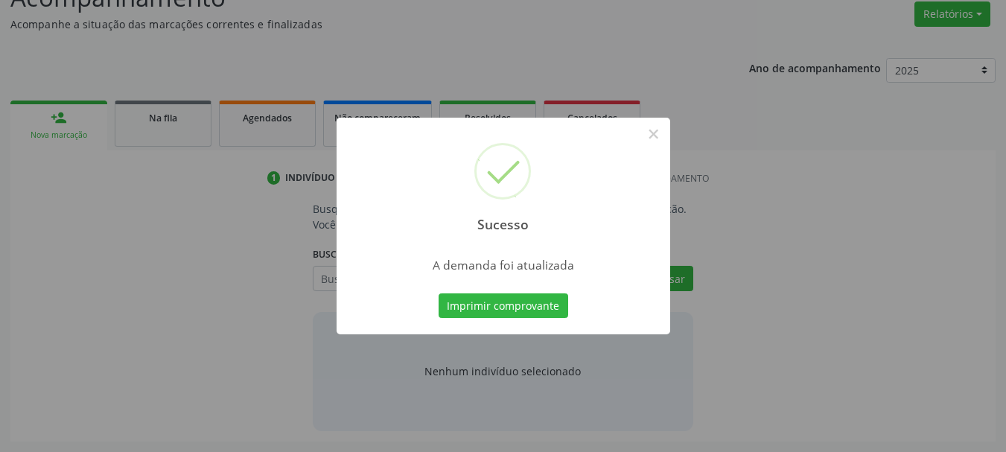
scroll to position [229, 0]
click at [655, 144] on button "×" at bounding box center [653, 133] width 25 height 25
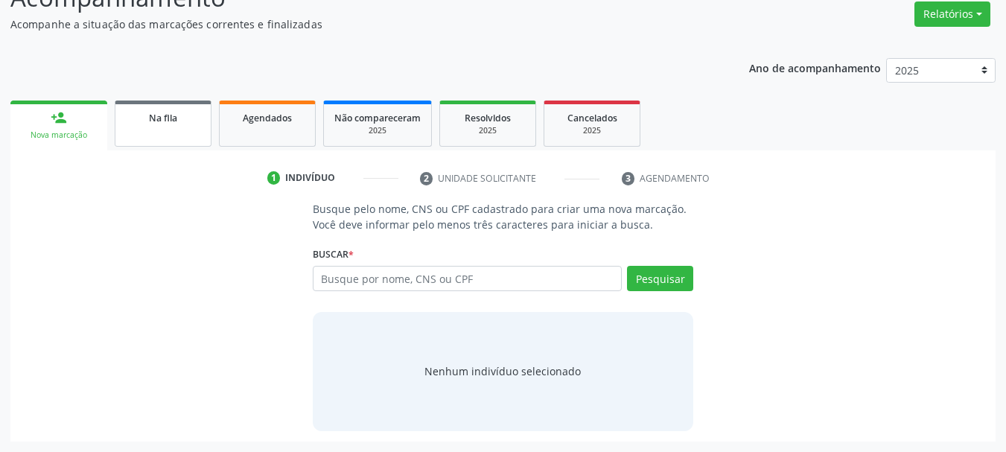
click at [141, 106] on link "Na fila" at bounding box center [163, 124] width 97 height 46
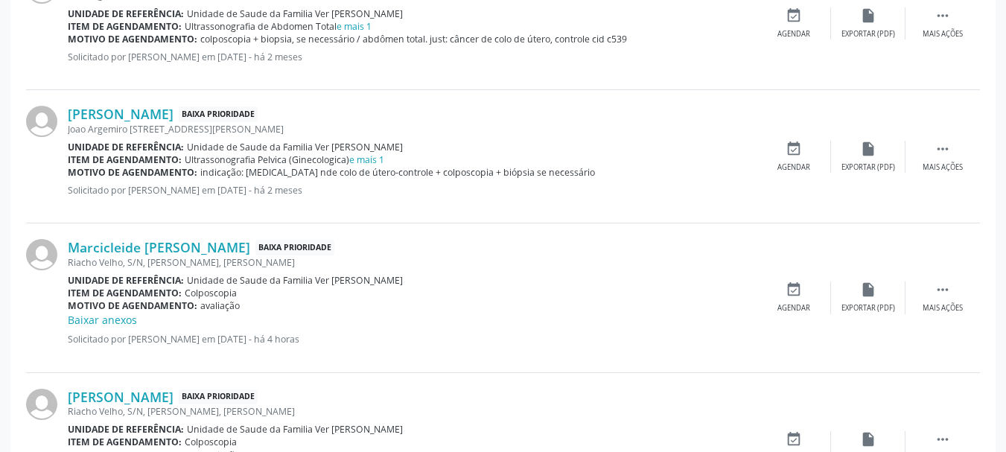
scroll to position [602, 0]
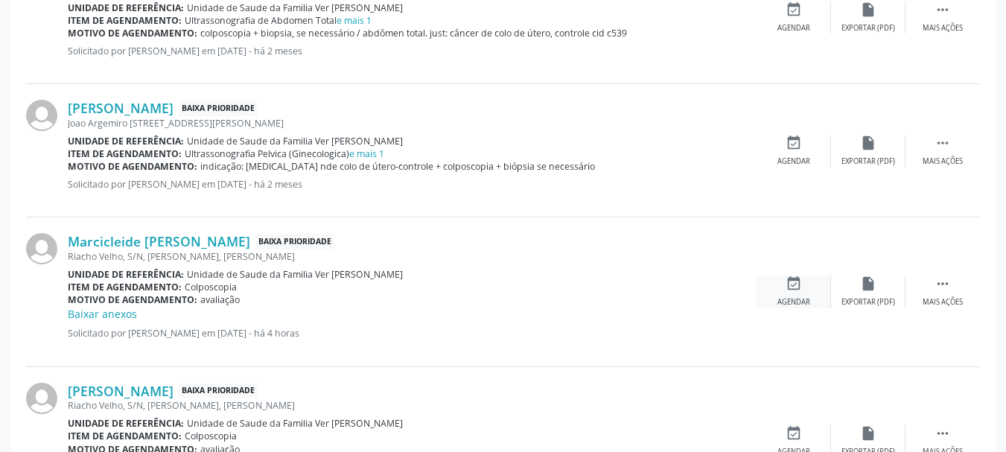
click at [786, 285] on icon "event_available" at bounding box center [794, 284] width 16 height 16
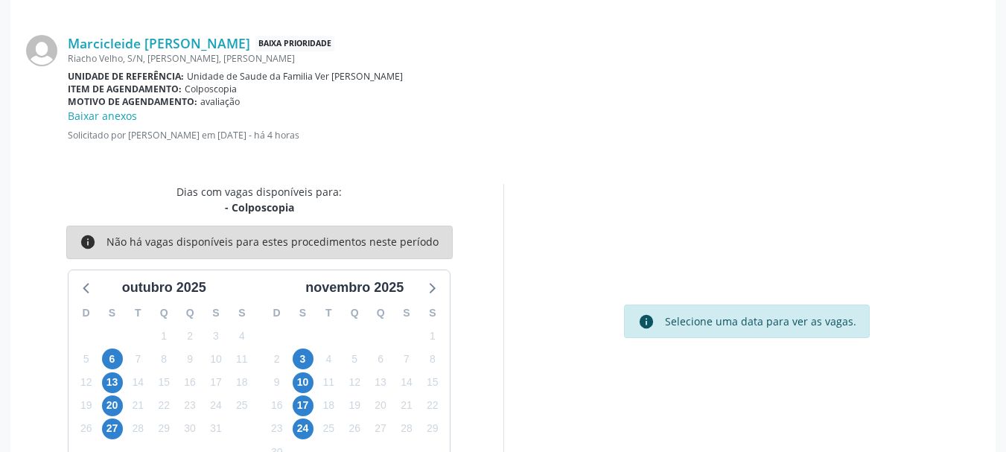
scroll to position [446, 0]
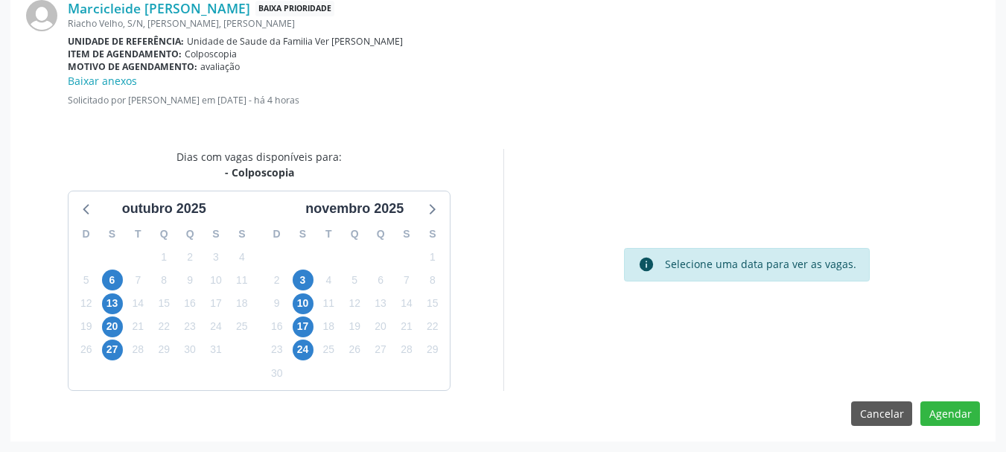
click at [118, 337] on div "20" at bounding box center [112, 326] width 21 height 23
click at [113, 332] on span "20" at bounding box center [112, 326] width 21 height 21
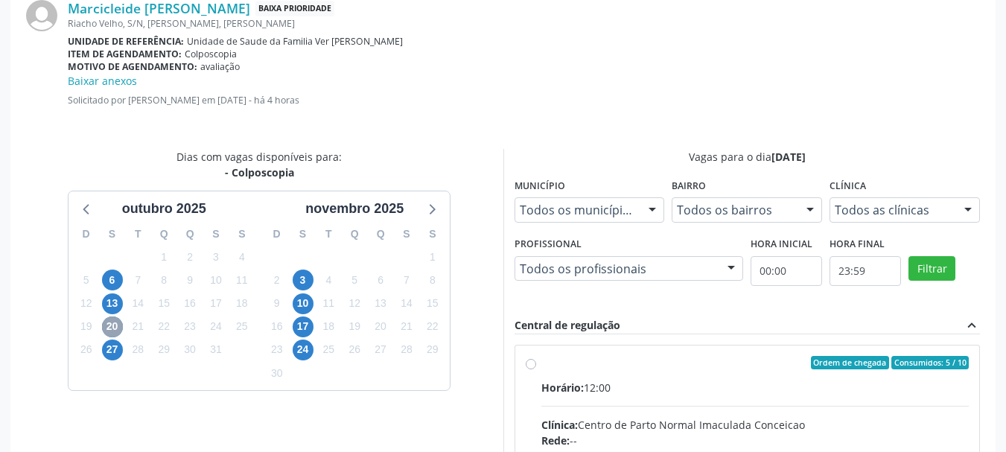
scroll to position [661, 0]
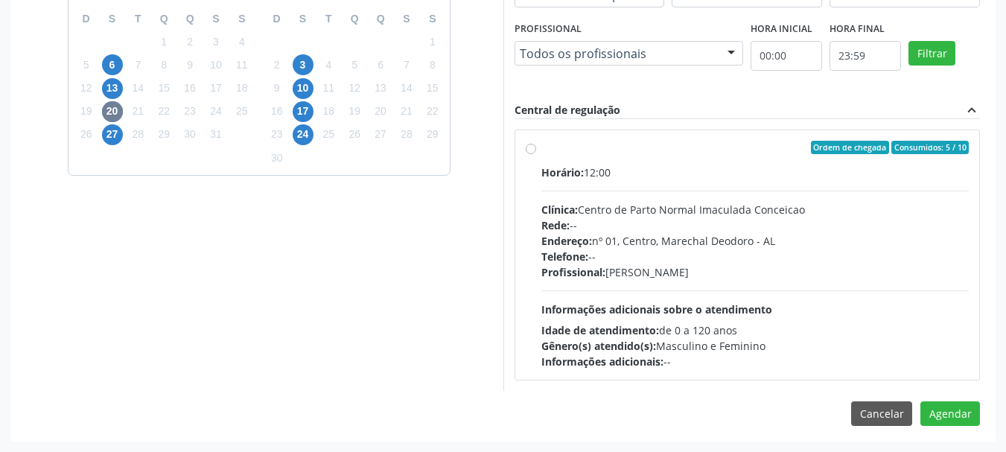
click at [745, 269] on div "Profissional: [PERSON_NAME]" at bounding box center [755, 272] width 428 height 16
click at [536, 154] on input "Ordem de chegada Consumidos: 5 / 10 Horário: 12:00 Clínica: Centro de Parto Nor…" at bounding box center [531, 147] width 10 height 13
radio input "true"
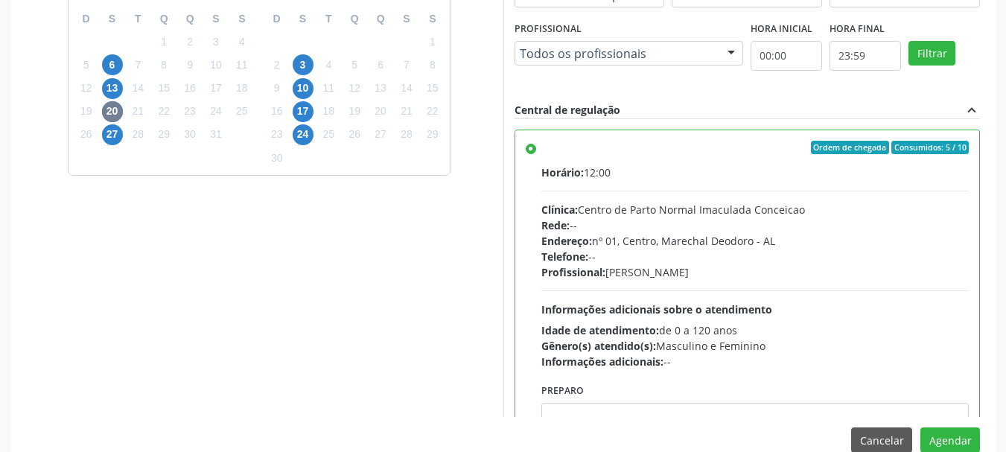
drag, startPoint x: 1017, startPoint y: 306, endPoint x: 980, endPoint y: 369, distance: 73.1
click at [980, 369] on div "Vagas para o dia [DATE] Município Todos os municípios Todos os municípios [GEOG…" at bounding box center [747, 176] width 488 height 484
click at [981, 317] on div "Vagas para o dia [DATE] Município Todos os municípios Todos os municípios [GEOG…" at bounding box center [747, 176] width 488 height 484
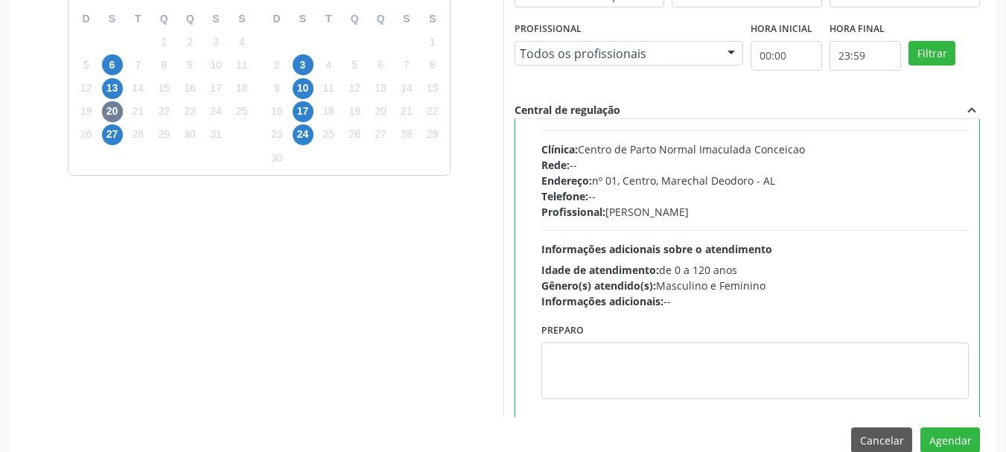
scroll to position [74, 0]
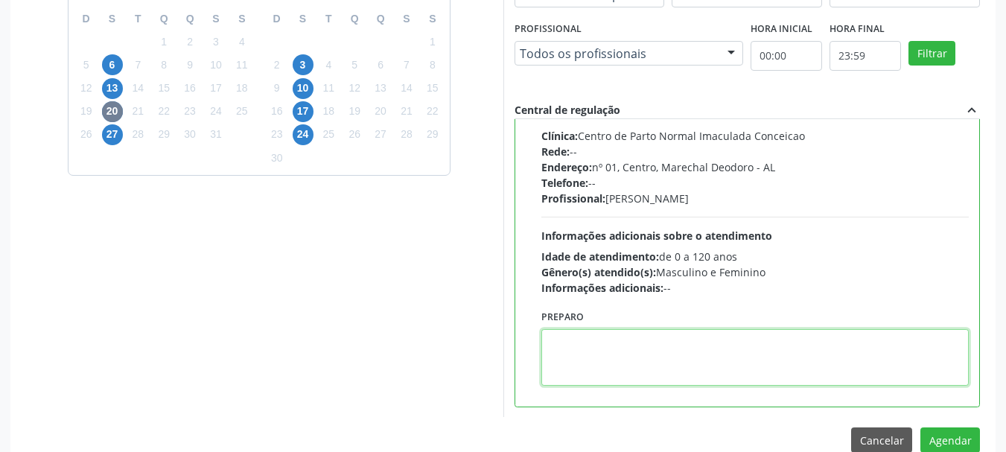
click at [866, 346] on textarea at bounding box center [755, 357] width 428 height 57
paste textarea "LAUDO DE CITOLOGIA DE ATÉ 6 MESES; TRATAMENTO DE 7 A 10 DIAS COM POMADA OU HORM…"
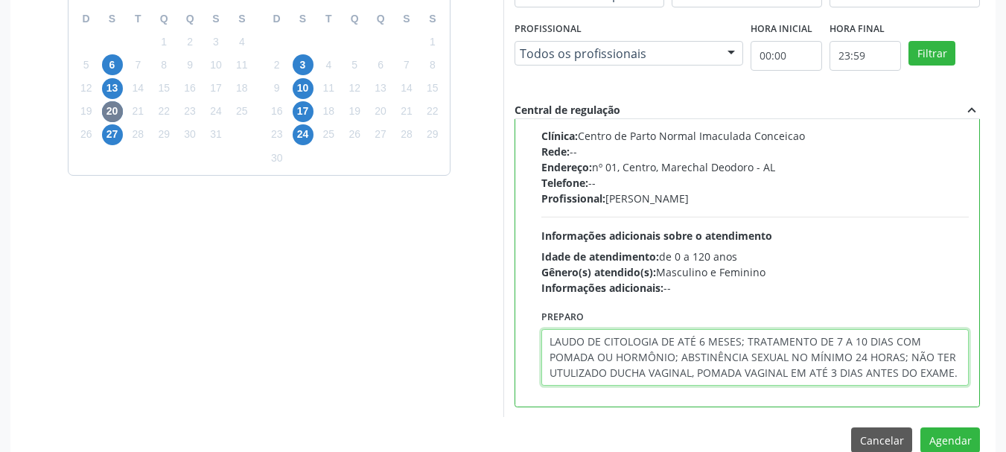
scroll to position [0, 0]
type textarea "LAUDO DE CITOLOGIA DE ATÉ 6 MESES; TRATAMENTO DE 7 A 10 DIAS COM POMADA OU HORM…"
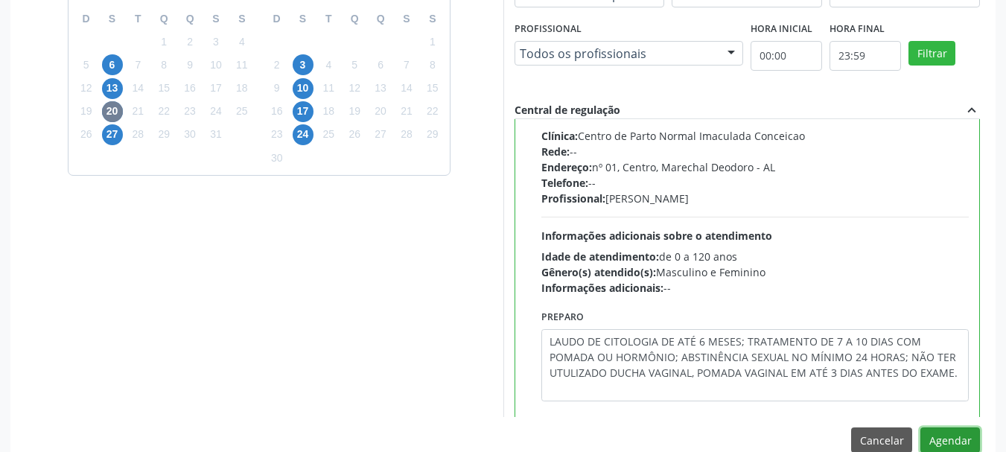
click at [940, 438] on button "Agendar" at bounding box center [950, 439] width 60 height 25
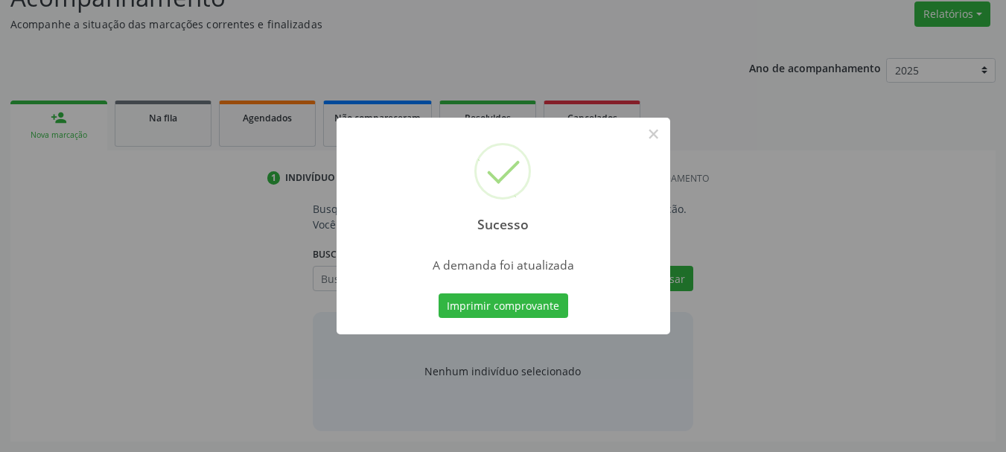
scroll to position [229, 0]
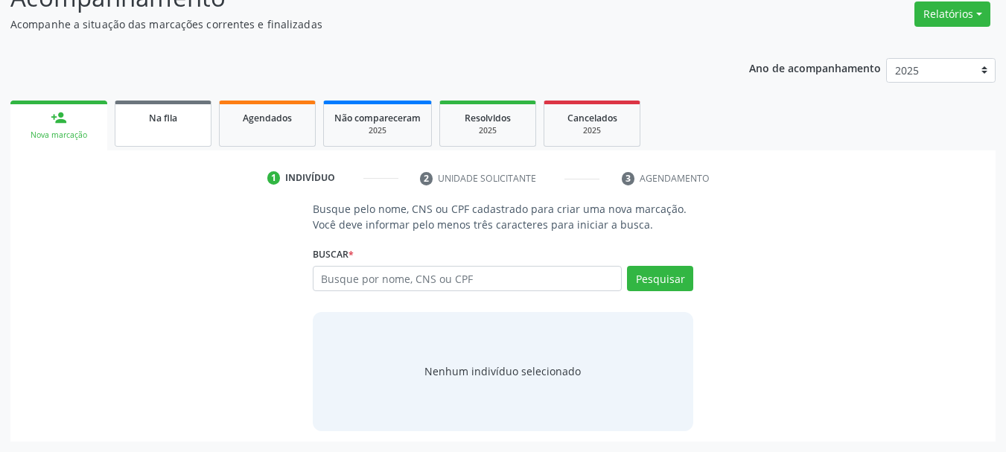
click at [148, 135] on link "Na fila" at bounding box center [163, 124] width 97 height 46
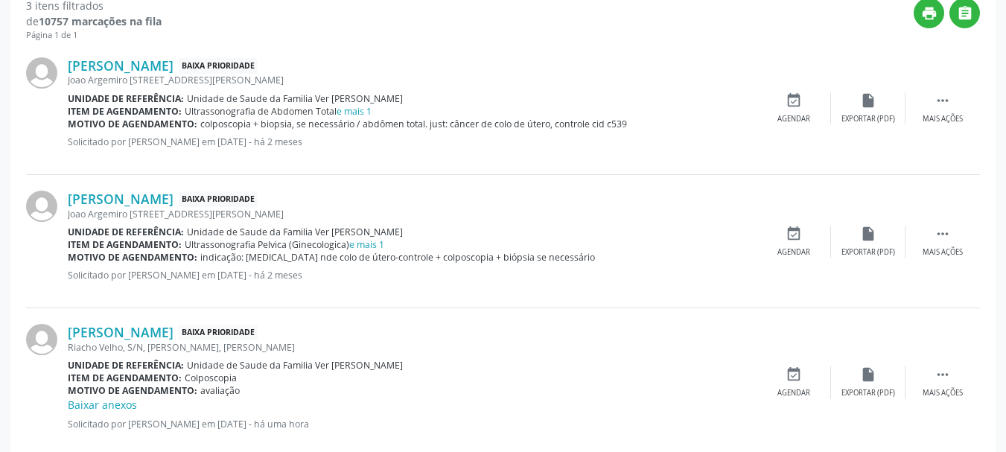
scroll to position [543, 0]
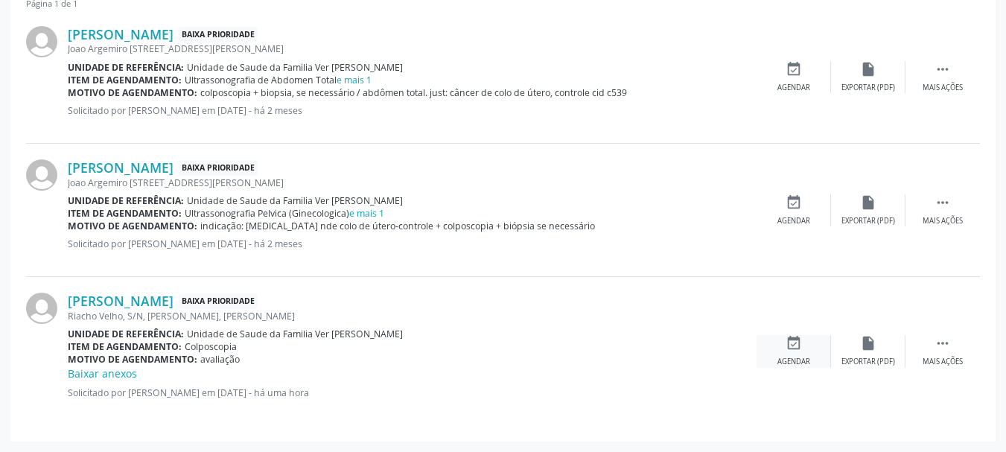
click at [794, 337] on icon "event_available" at bounding box center [794, 343] width 16 height 16
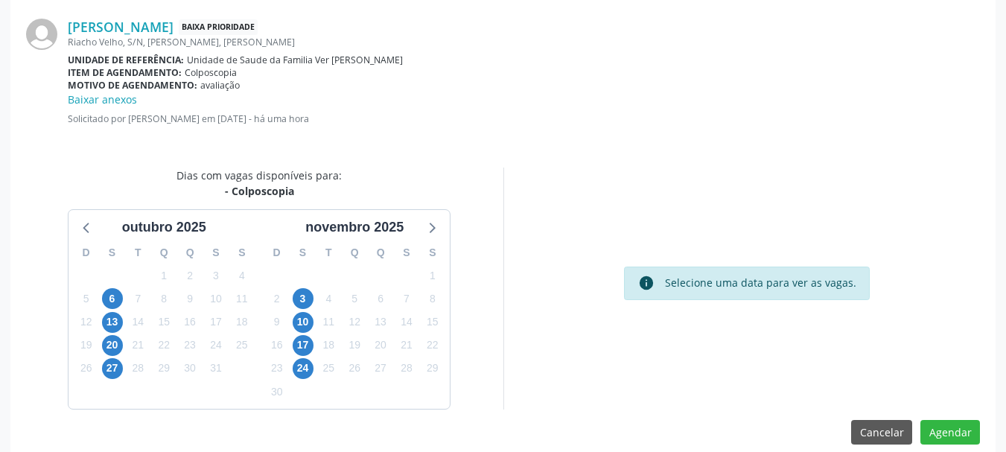
scroll to position [446, 0]
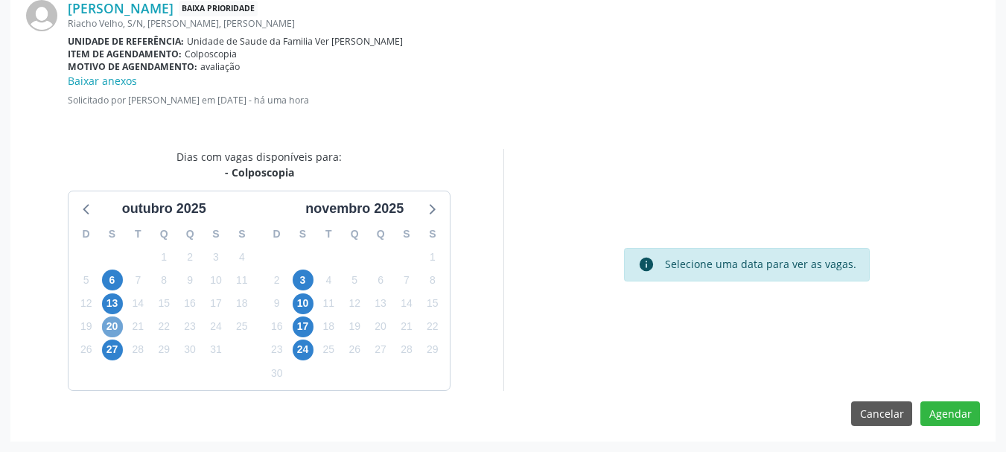
click at [117, 322] on span "20" at bounding box center [112, 326] width 21 height 21
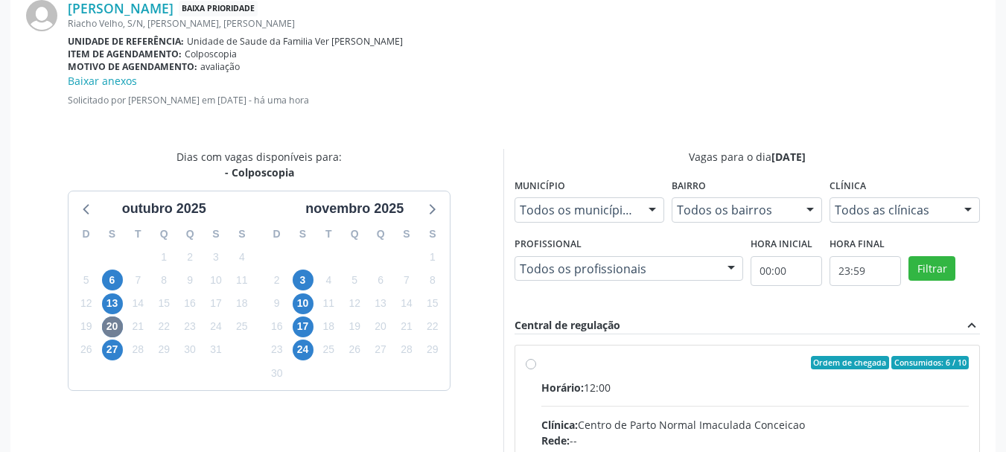
click at [652, 392] on div "Horário: 12:00" at bounding box center [755, 388] width 428 height 16
click at [536, 369] on input "Ordem de chegada Consumidos: 6 / 10 Horário: 12:00 Clínica: Centro de Parto Nor…" at bounding box center [531, 362] width 10 height 13
radio input "true"
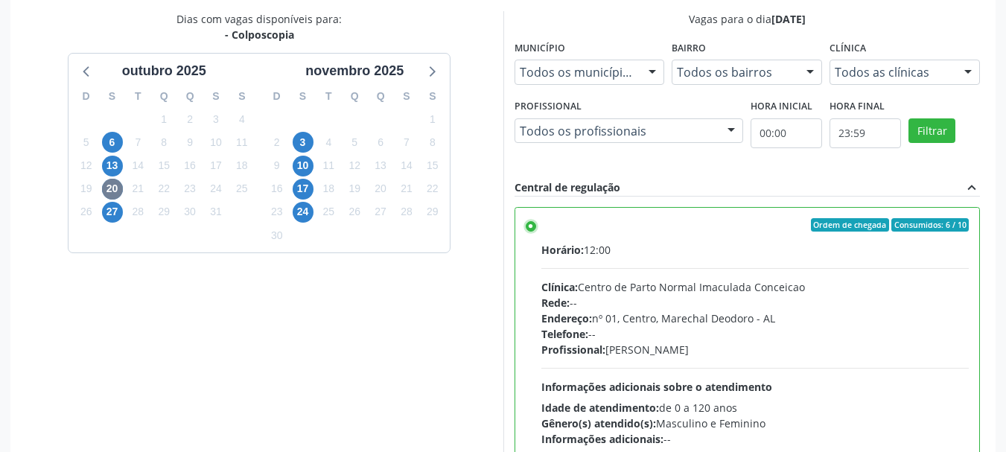
scroll to position [688, 0]
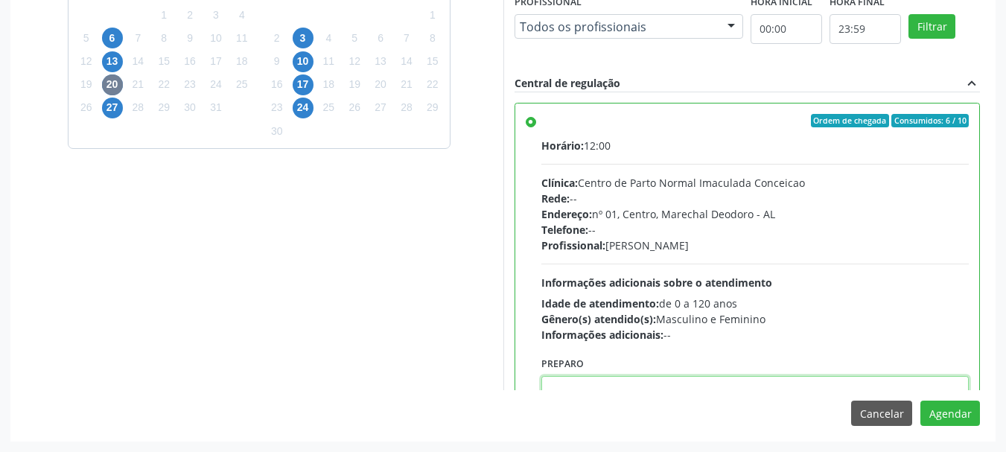
click at [723, 389] on textarea at bounding box center [755, 404] width 428 height 57
paste textarea "LAUDO DE CITOLOGIA DE ATÉ 6 MESES; TRATAMENTO DE 7 A 10 DIAS COM POMADA OU HORM…"
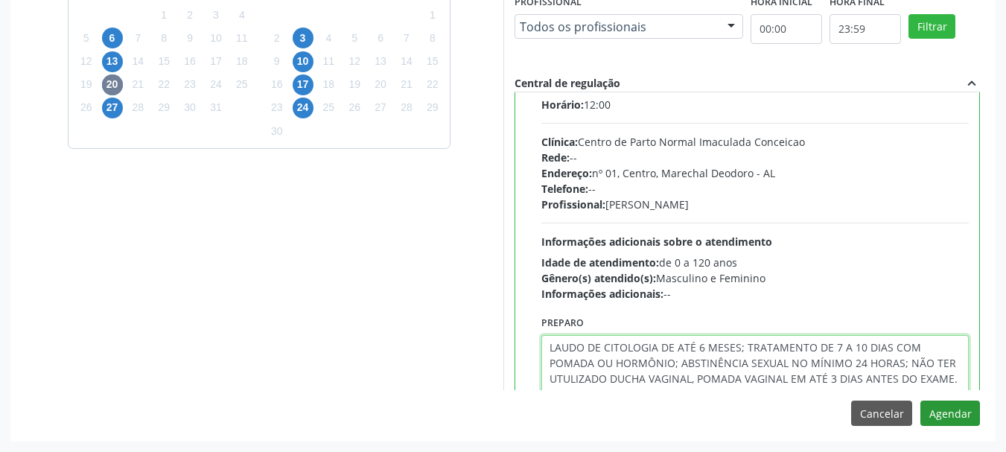
type textarea "LAUDO DE CITOLOGIA DE ATÉ 6 MESES; TRATAMENTO DE 7 A 10 DIAS COM POMADA OU HORM…"
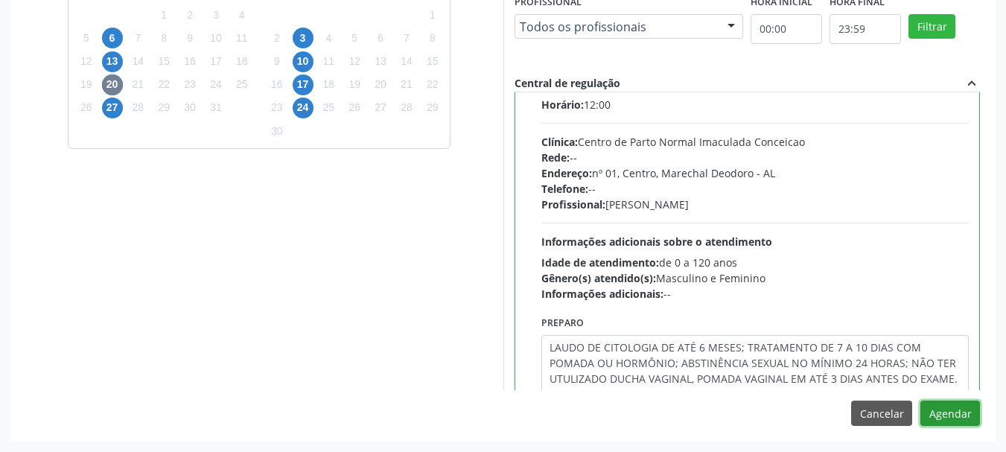
click at [951, 411] on button "Agendar" at bounding box center [950, 413] width 60 height 25
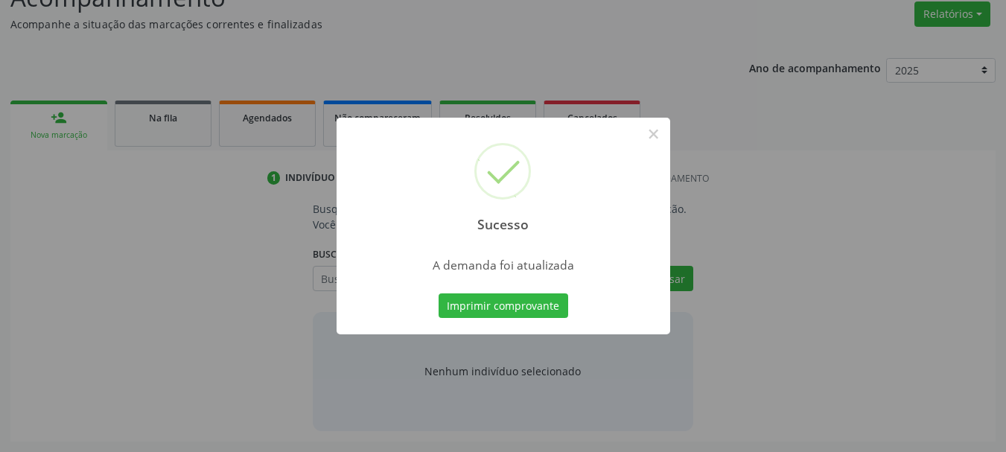
scroll to position [229, 0]
click at [658, 139] on button "×" at bounding box center [653, 133] width 25 height 25
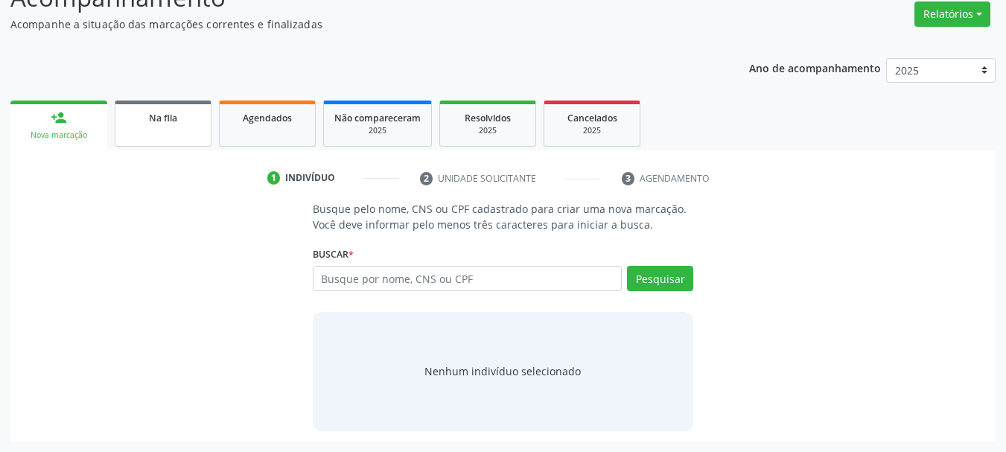
click at [151, 123] on span "Na fila" at bounding box center [163, 118] width 28 height 13
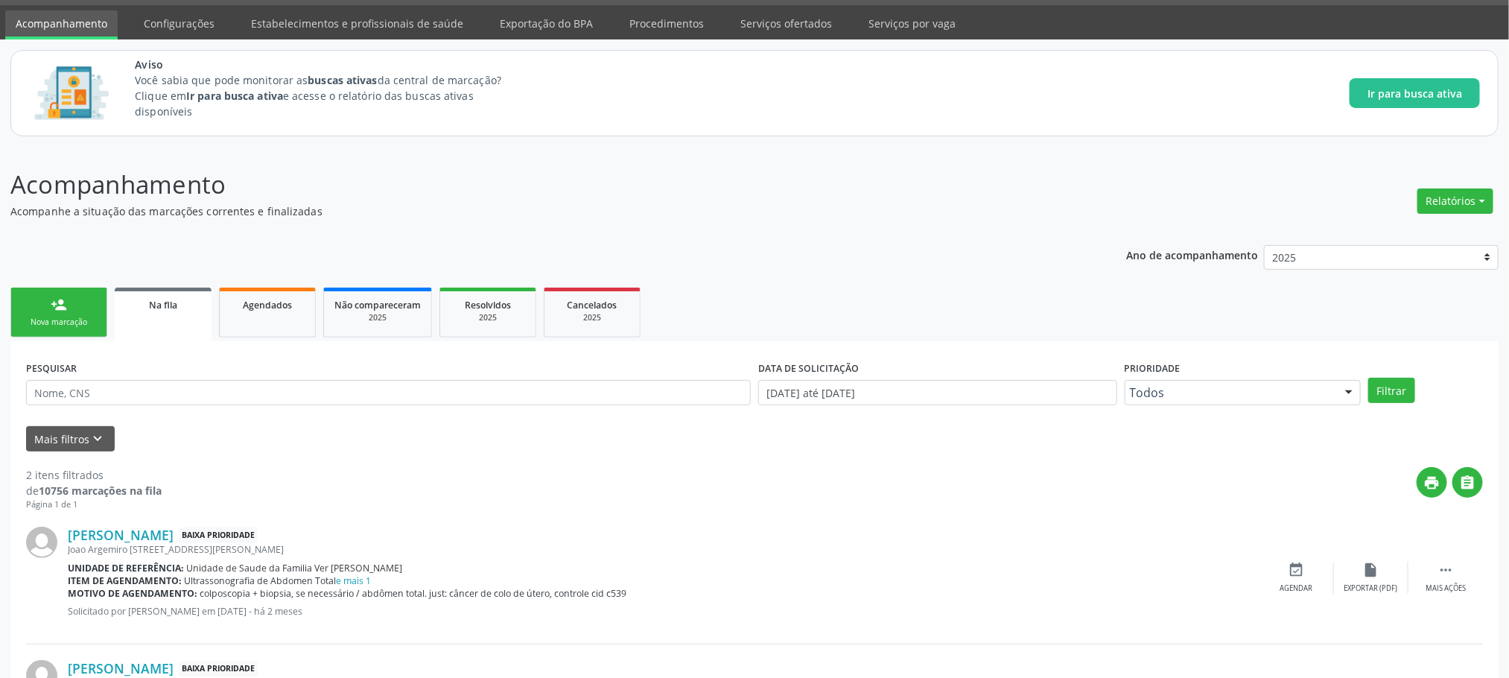
scroll to position [63, 0]
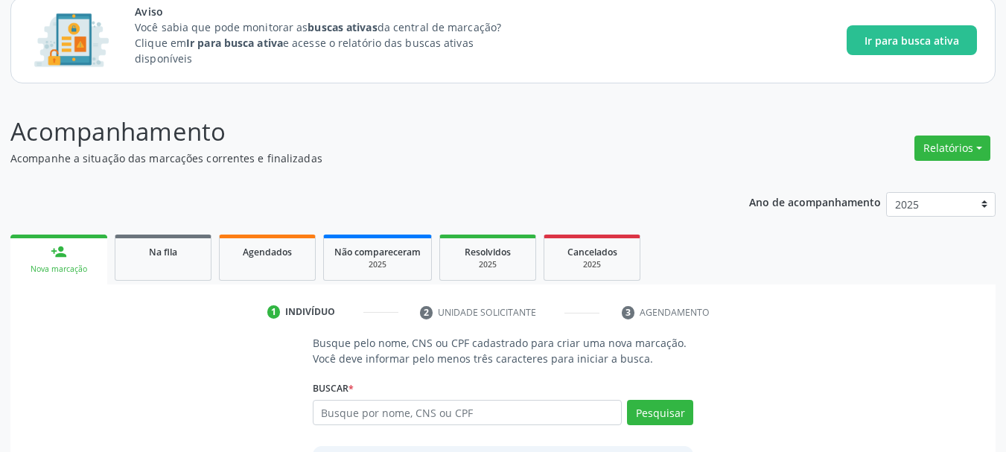
scroll to position [113, 0]
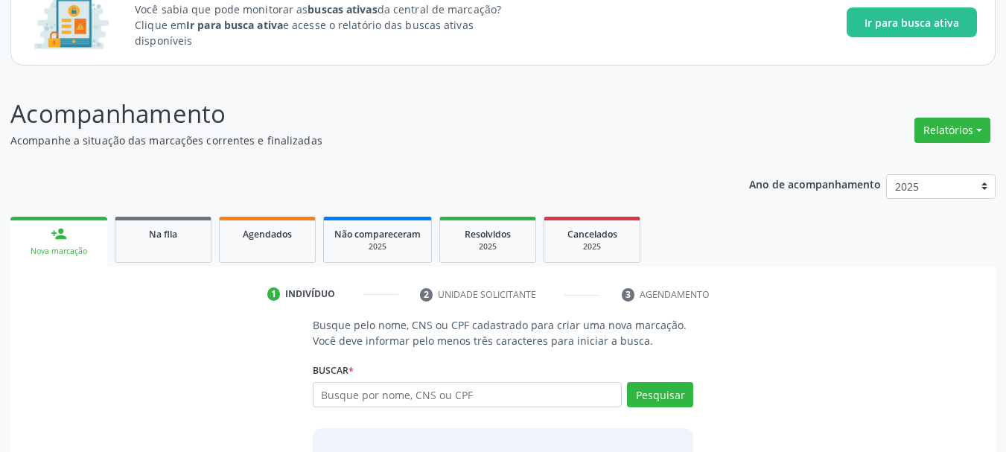
click at [86, 176] on div "Ano de acompanhamento 2025 person_add Nova marcação Na fila Agendados Não compa…" at bounding box center [502, 361] width 985 height 394
click at [261, 241] on div "Agendados" at bounding box center [267, 234] width 74 height 16
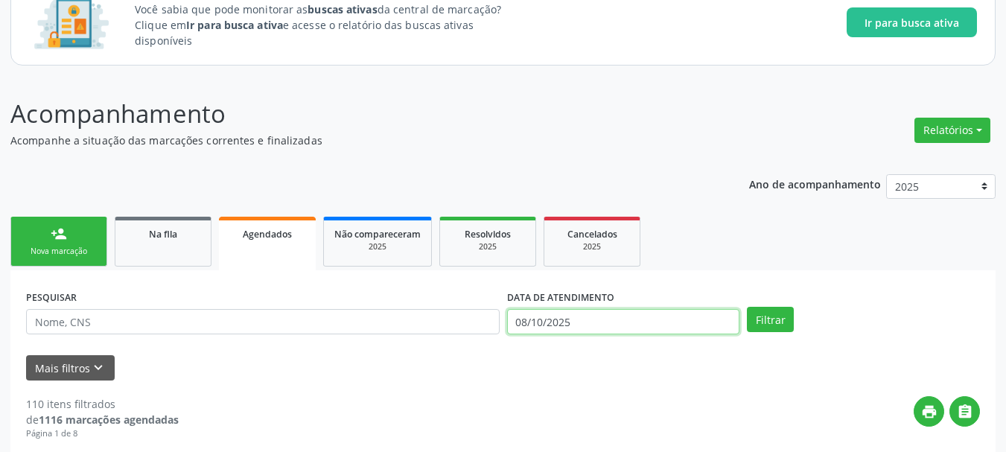
click at [638, 318] on input "08/10/2025" at bounding box center [623, 321] width 233 height 25
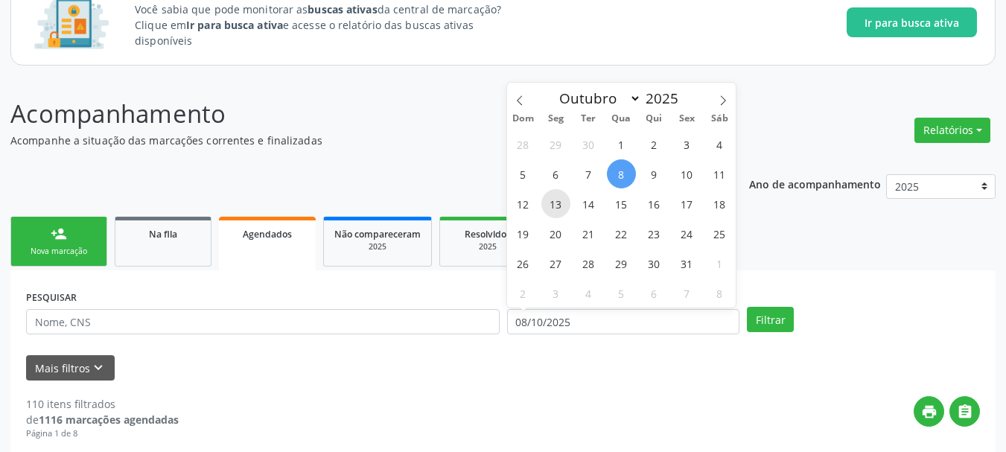
click at [552, 211] on span "13" at bounding box center [555, 203] width 29 height 29
type input "[DATE]"
click at [580, 211] on span "14" at bounding box center [588, 203] width 29 height 29
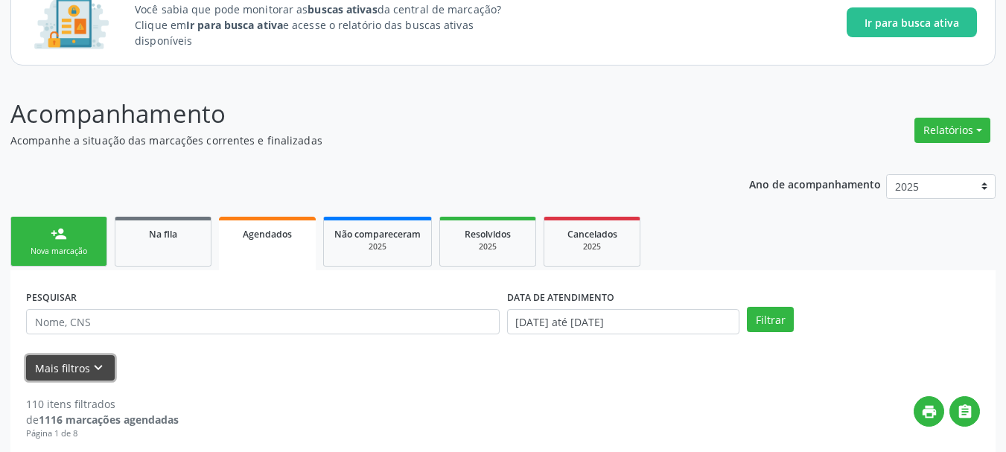
click at [63, 369] on button "Mais filtros keyboard_arrow_down" at bounding box center [70, 368] width 89 height 26
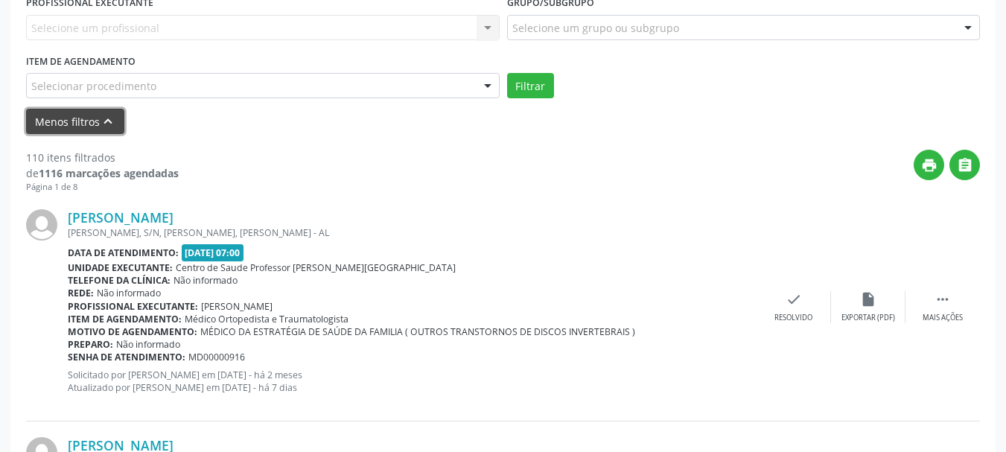
scroll to position [576, 0]
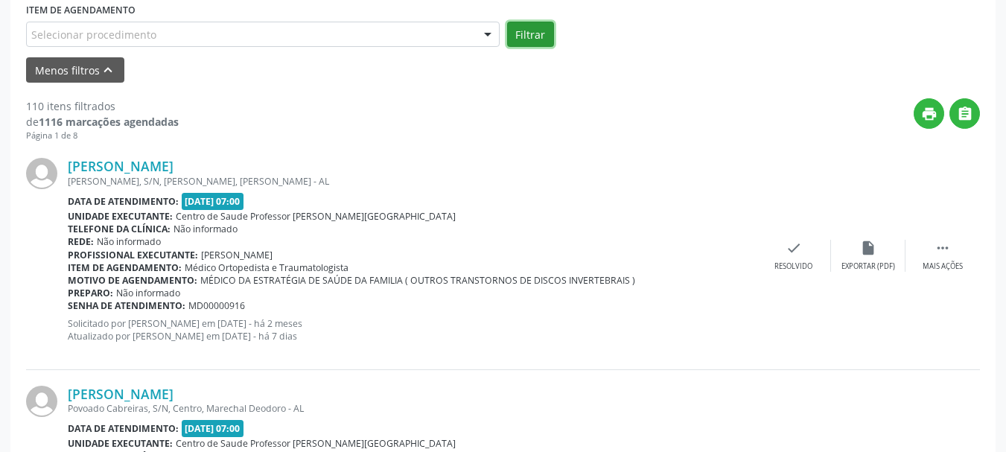
click at [524, 39] on button "Filtrar" at bounding box center [530, 34] width 47 height 25
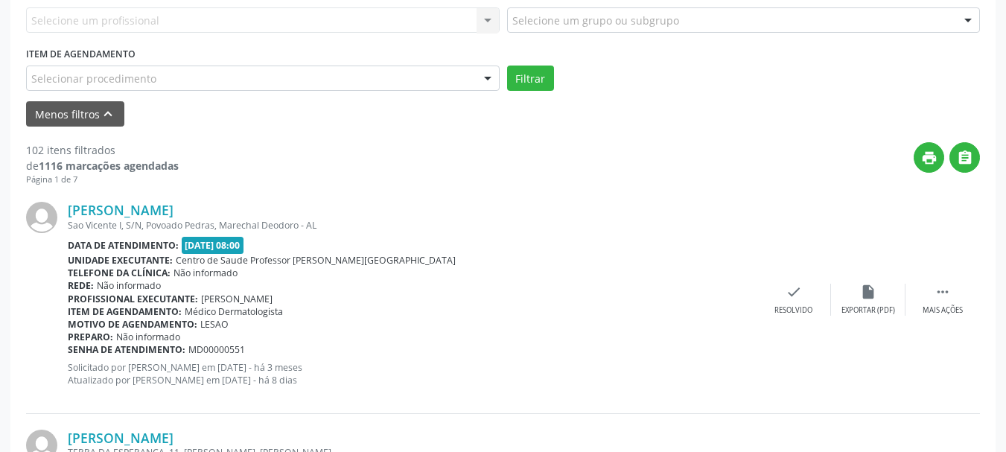
scroll to position [517, 0]
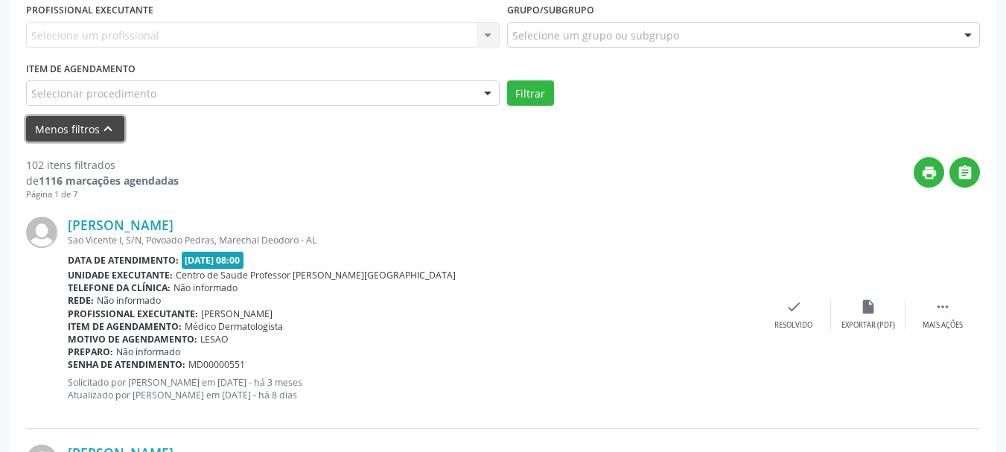
click at [60, 124] on button "Menos filtros keyboard_arrow_up" at bounding box center [75, 129] width 98 height 26
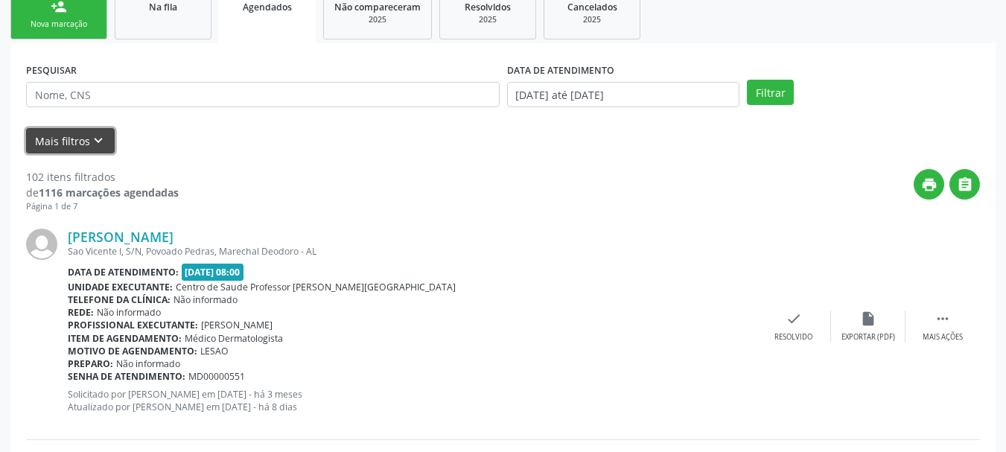
scroll to position [312, 0]
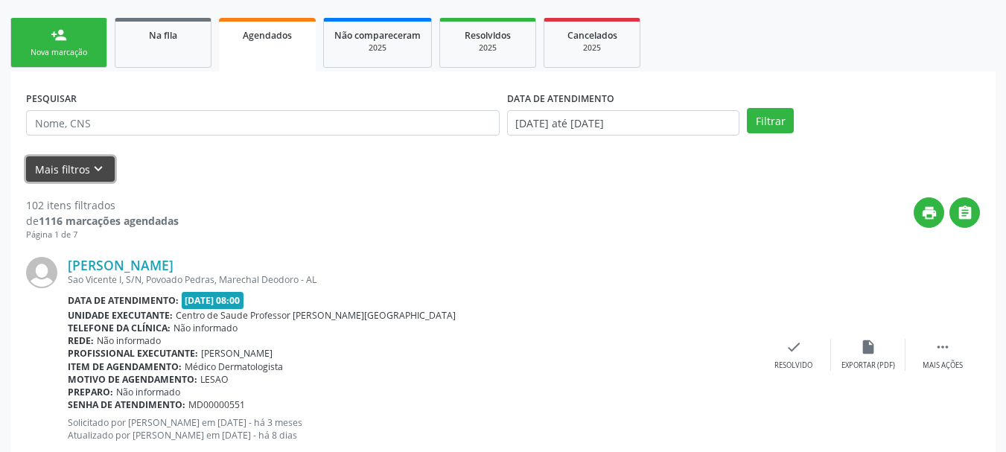
click at [62, 157] on button "Mais filtros keyboard_arrow_down" at bounding box center [70, 169] width 89 height 26
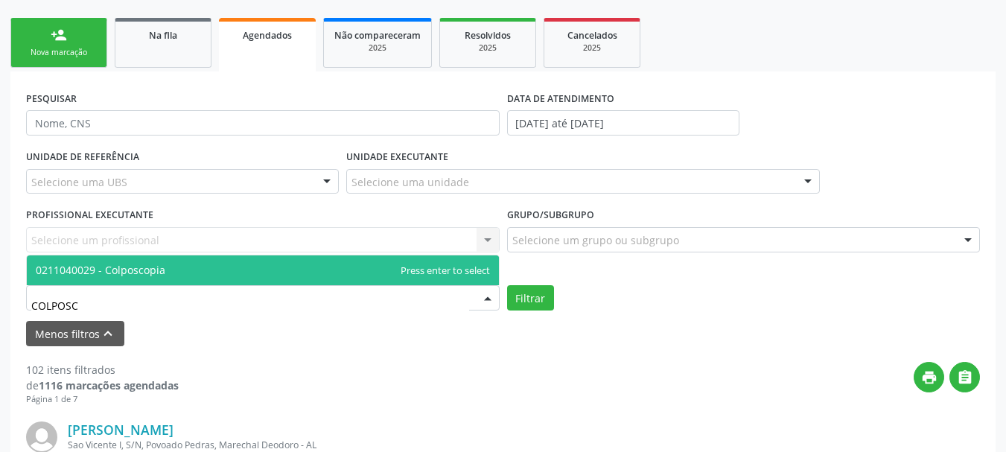
type input "COLPOSCO"
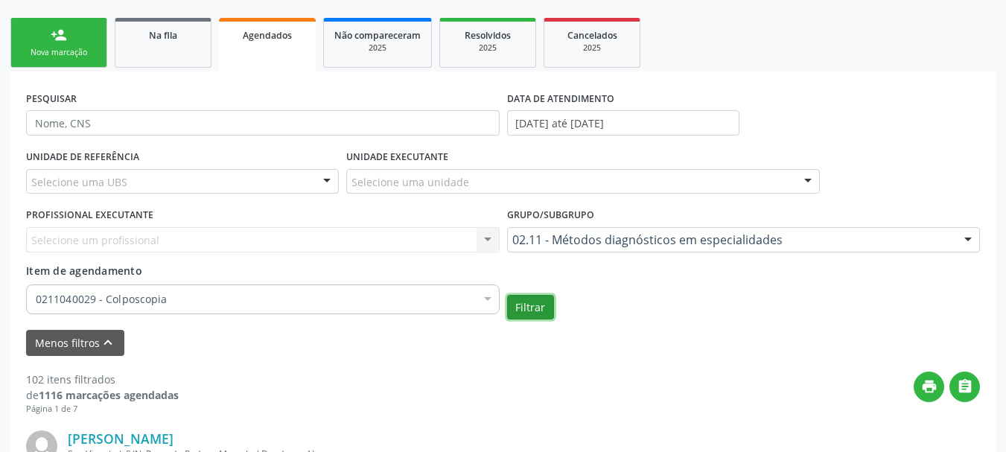
click at [533, 297] on button "Filtrar" at bounding box center [530, 307] width 47 height 25
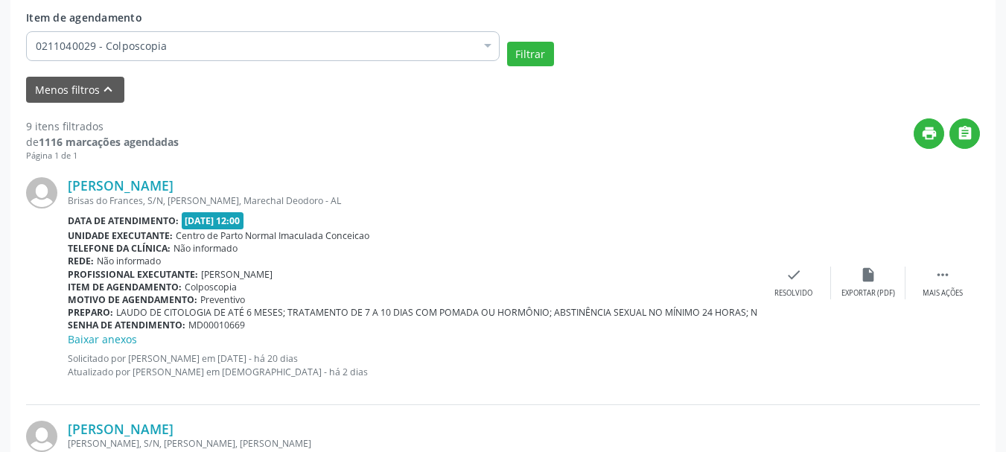
scroll to position [611, 0]
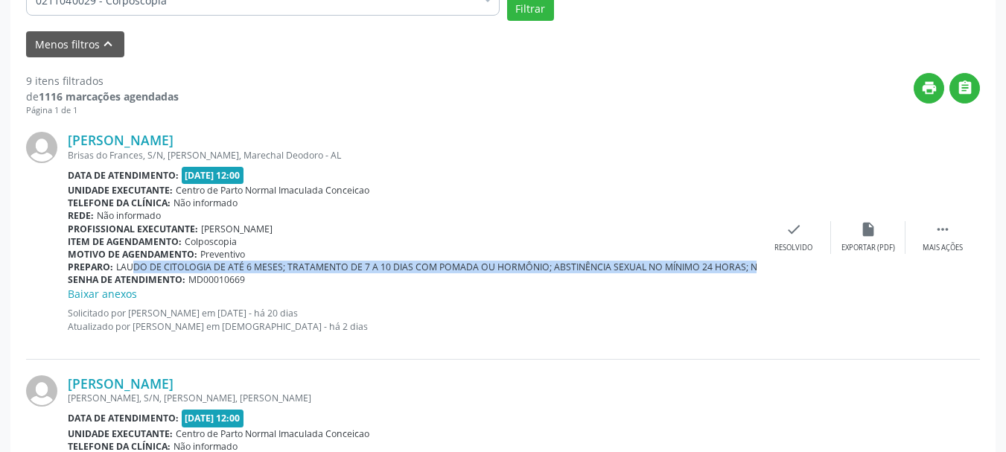
drag, startPoint x: 116, startPoint y: 266, endPoint x: 760, endPoint y: 269, distance: 643.4
click at [760, 269] on div "Thainara Maria Santos de Araujo Brisas do Frances, S/N, Cabreiras, Marechal Deo…" at bounding box center [503, 237] width 954 height 243
copy span "LAUDO DE CITOLOGIA DE ATÉ 6 MESES; TRATAMENTO DE 7 A 10 DIAS COM POMADA OU HORM…"
click at [174, 139] on link "Thainara Maria Santos de Araujo" at bounding box center [121, 140] width 106 height 16
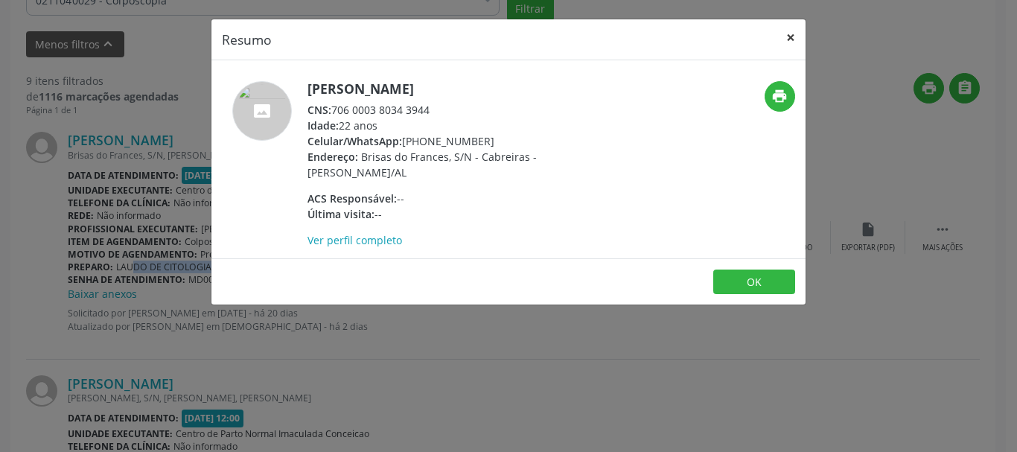
click at [784, 40] on button "×" at bounding box center [791, 37] width 30 height 36
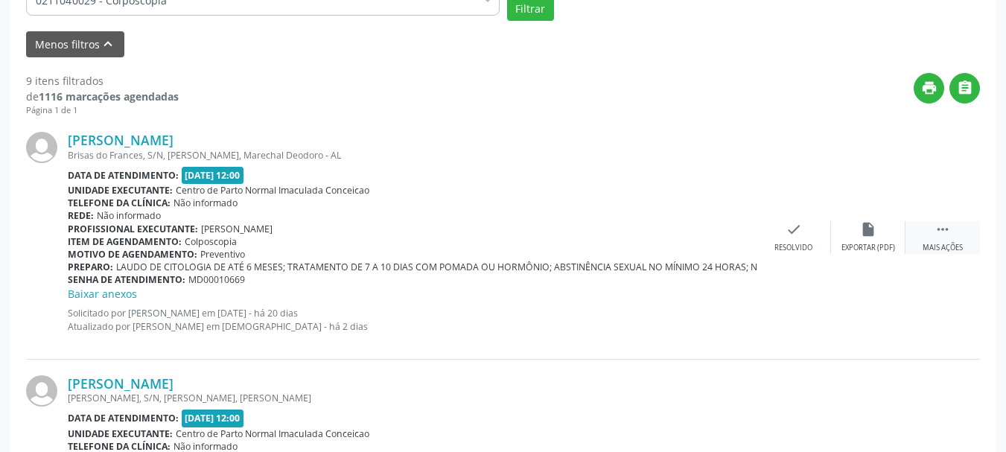
click at [920, 240] on div " Mais ações" at bounding box center [943, 237] width 74 height 32
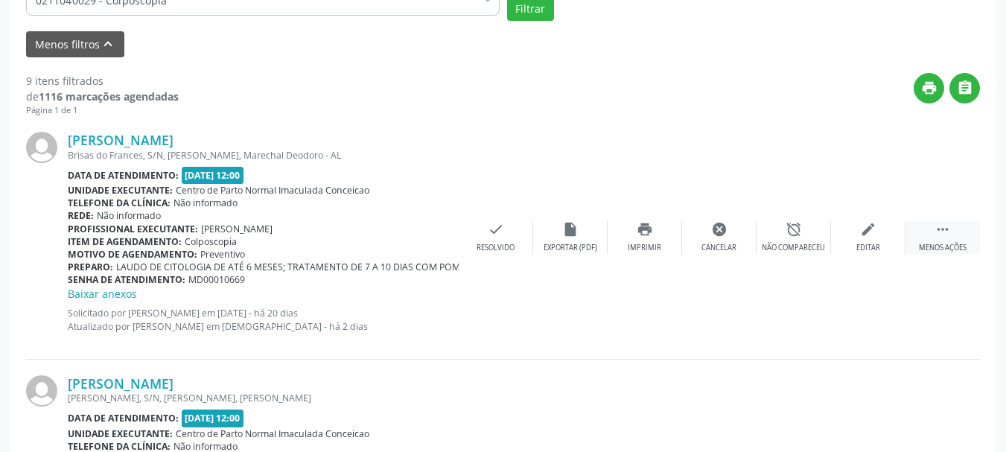
click at [920, 240] on div " Menos ações" at bounding box center [943, 237] width 74 height 32
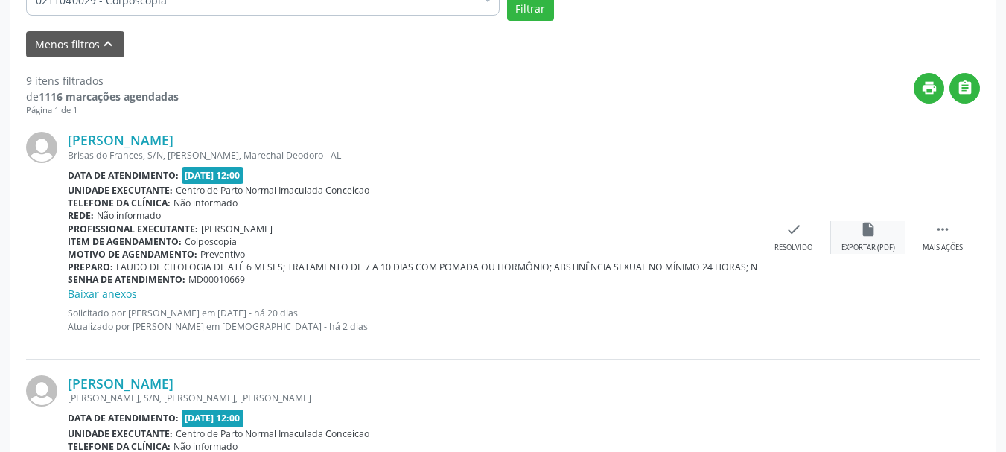
click at [883, 242] on div "insert_drive_file Exportar (PDF)" at bounding box center [868, 237] width 74 height 32
click at [871, 241] on div "insert_drive_file Exportar (PDF)" at bounding box center [868, 237] width 74 height 32
